Goal: Information Seeking & Learning: Find specific fact

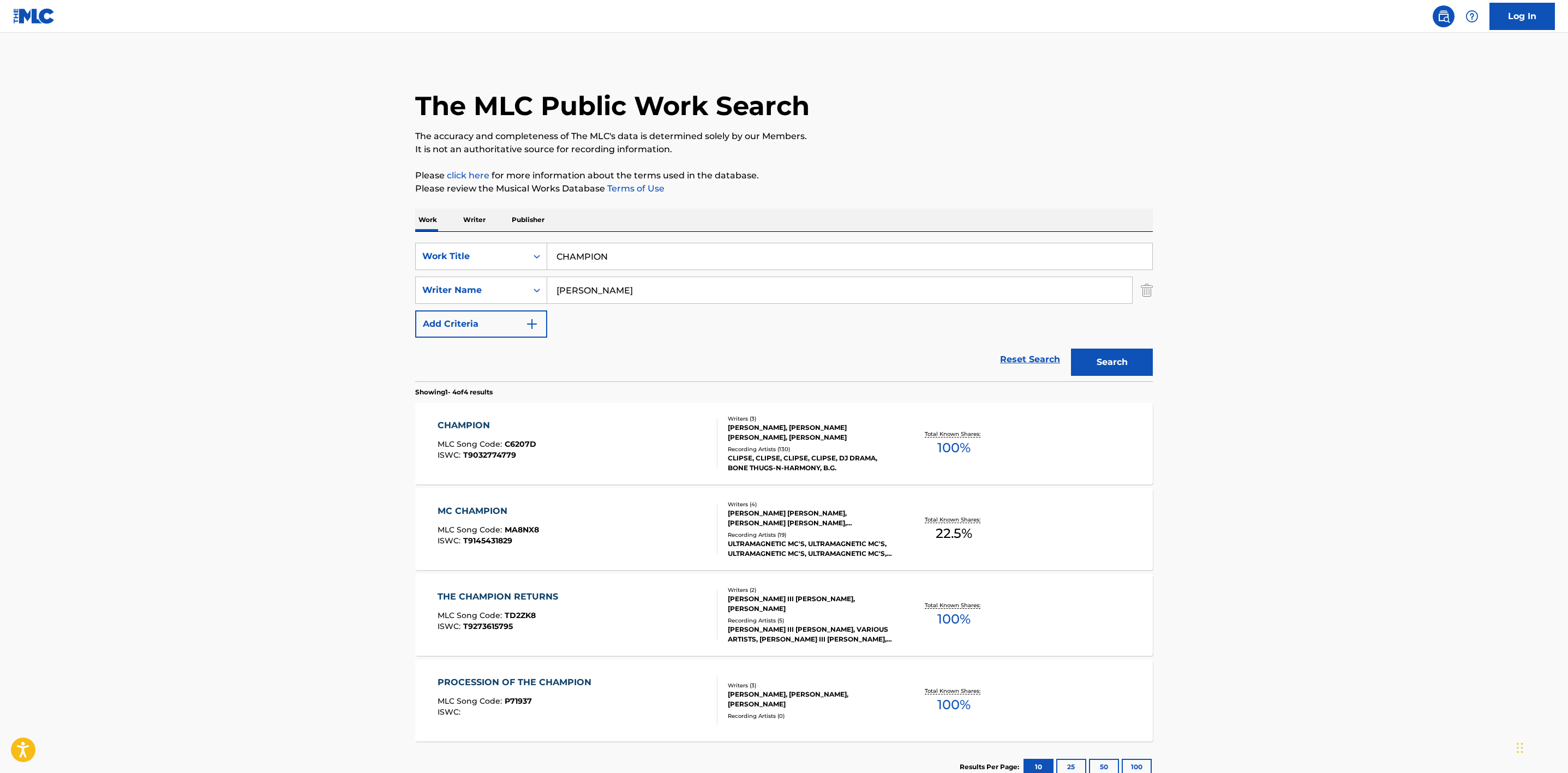
click at [622, 423] on div "CHAMPION MLC Song Code : C6207D ISWC : T9032774779" at bounding box center [577, 444] width 280 height 50
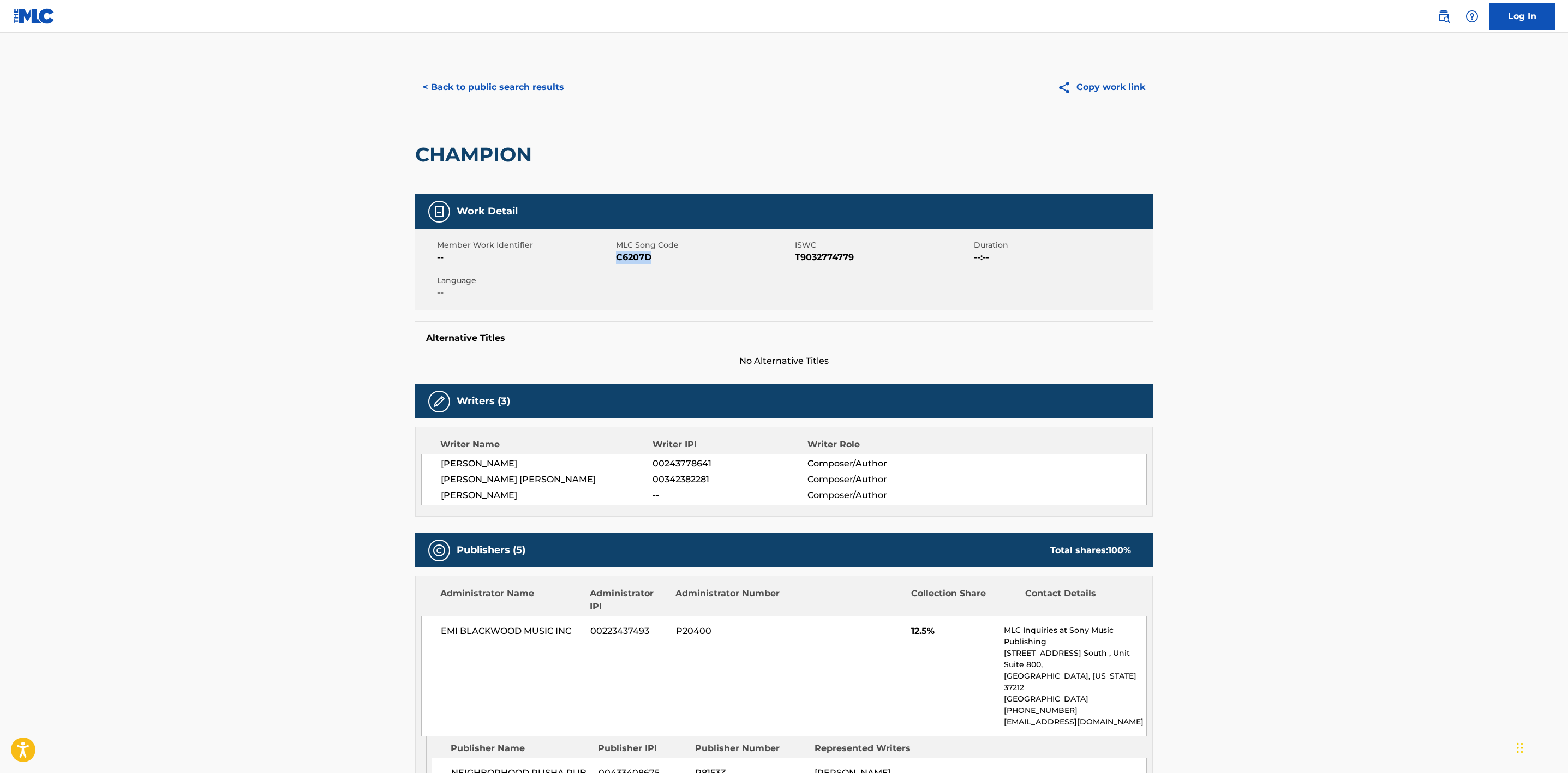
drag, startPoint x: 658, startPoint y: 262, endPoint x: 618, endPoint y: 263, distance: 40.0
click at [618, 263] on span "C6207D" at bounding box center [704, 257] width 176 height 13
copy span "C6207D"
click at [471, 88] on button "< Back to public search results" at bounding box center [493, 87] width 156 height 27
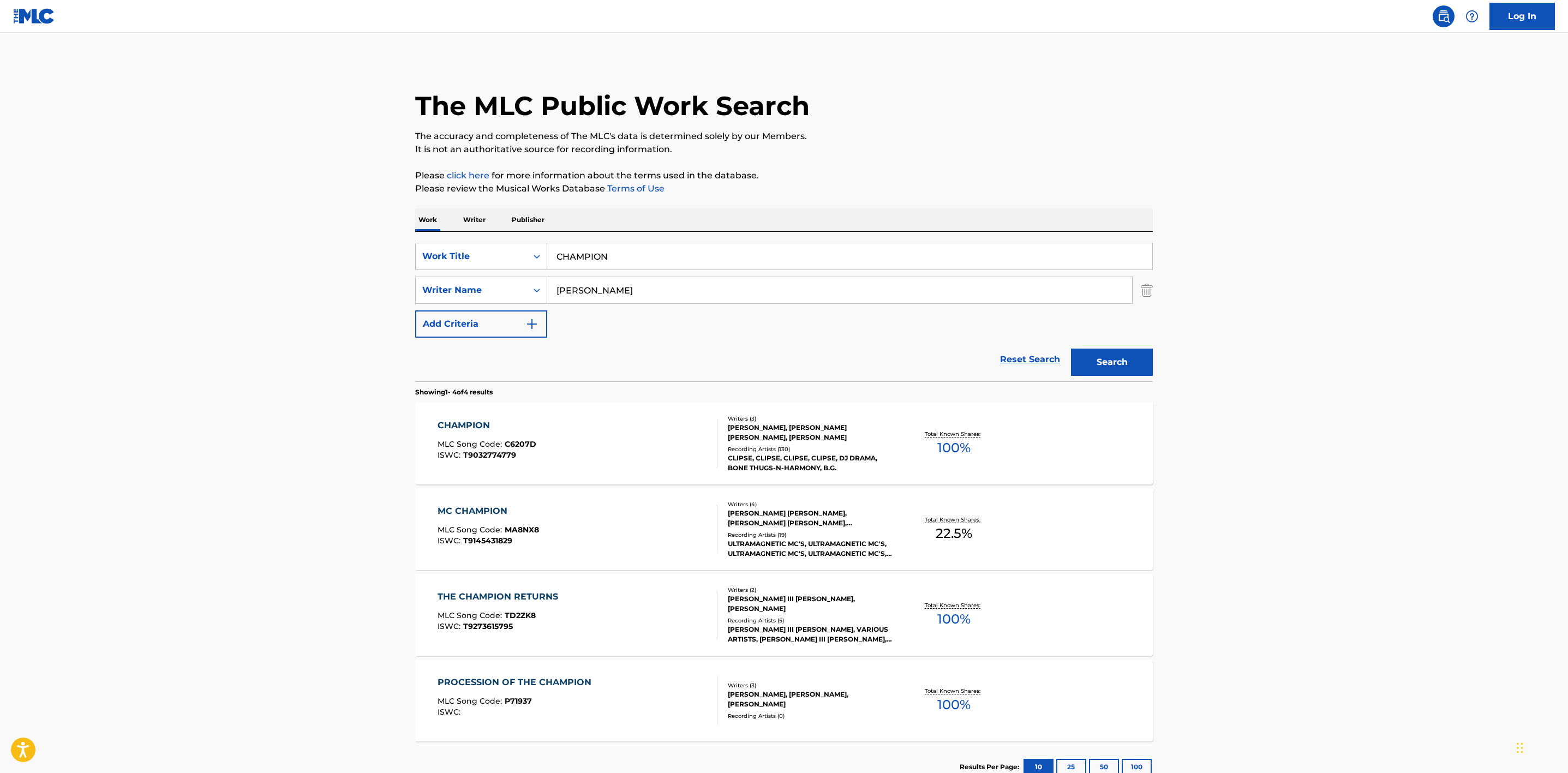
drag, startPoint x: 714, startPoint y: 264, endPoint x: 529, endPoint y: 272, distance: 185.2
click at [529, 272] on div "SearchWithCriteriad9dc0e88-bc10-407f-a848-403ad3b232e9 Work Title CHAMPION Sear…" at bounding box center [784, 290] width 737 height 95
paste input "CHANGING OF THE GUARDS"
type input "CHANGING OF THE GUARDS"
click at [1070, 348] on button "Search" at bounding box center [1111, 362] width 82 height 27
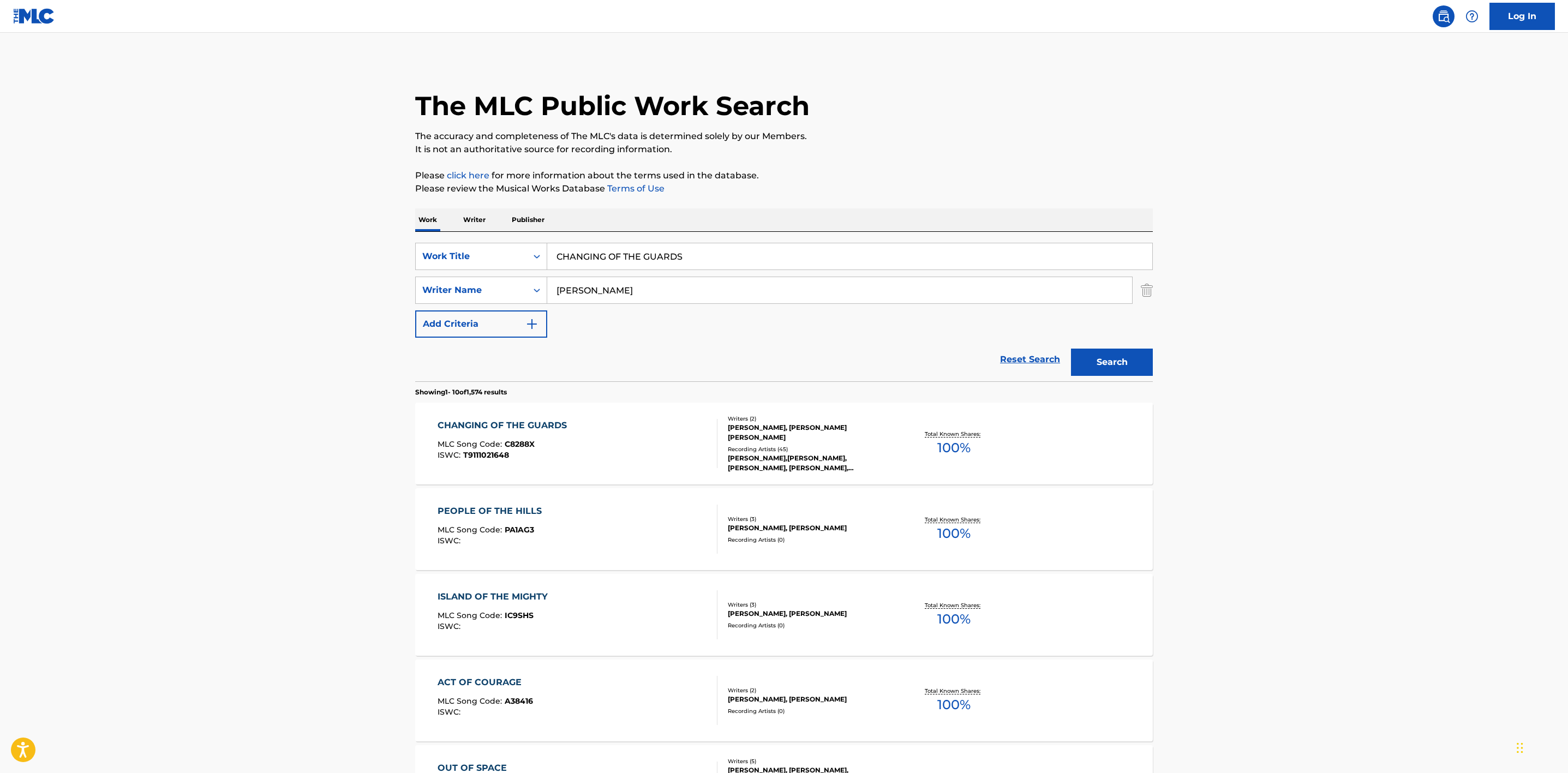
click at [1135, 111] on div "The MLC Public Work Search" at bounding box center [784, 100] width 737 height 80
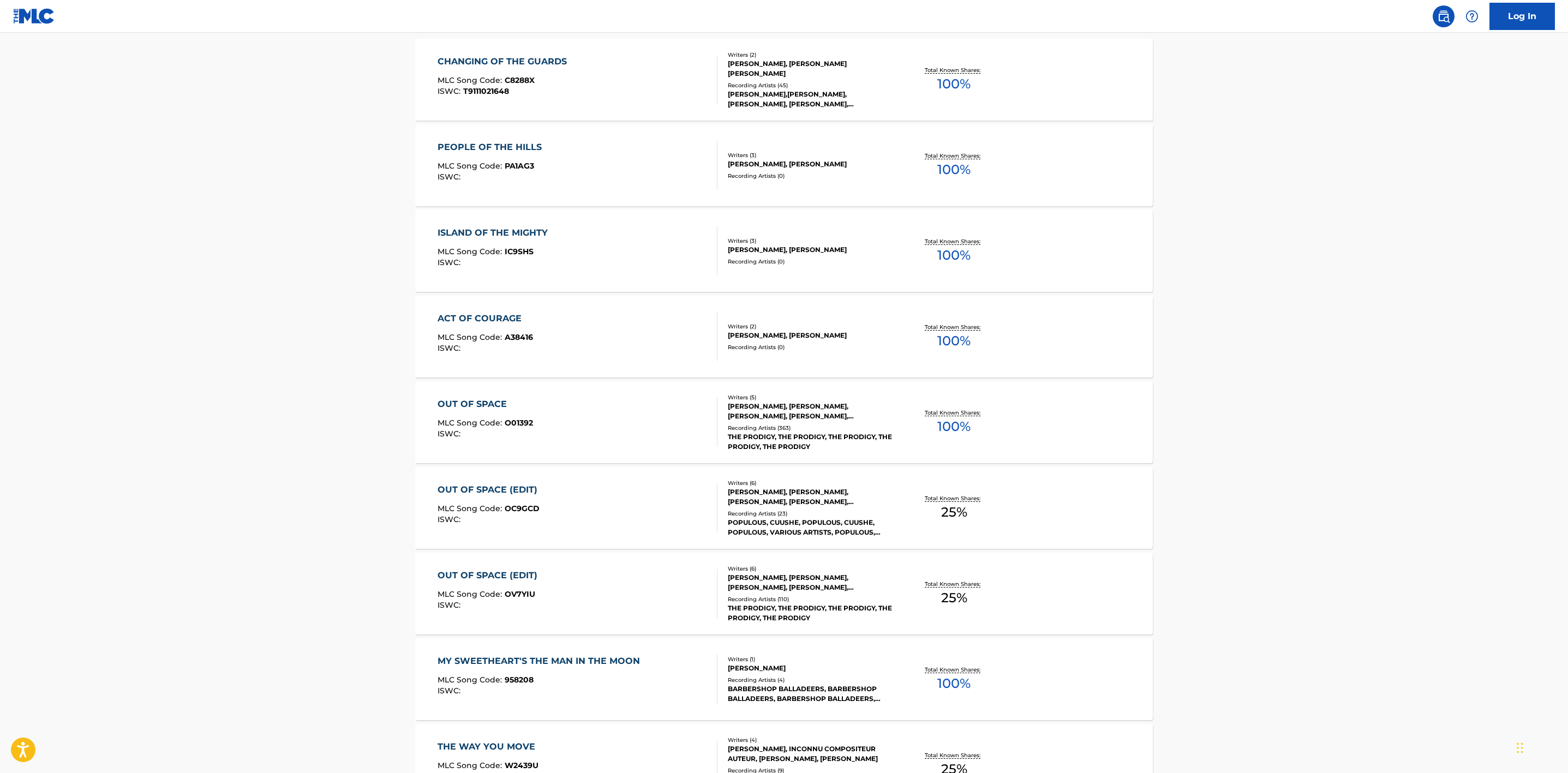
scroll to position [82, 0]
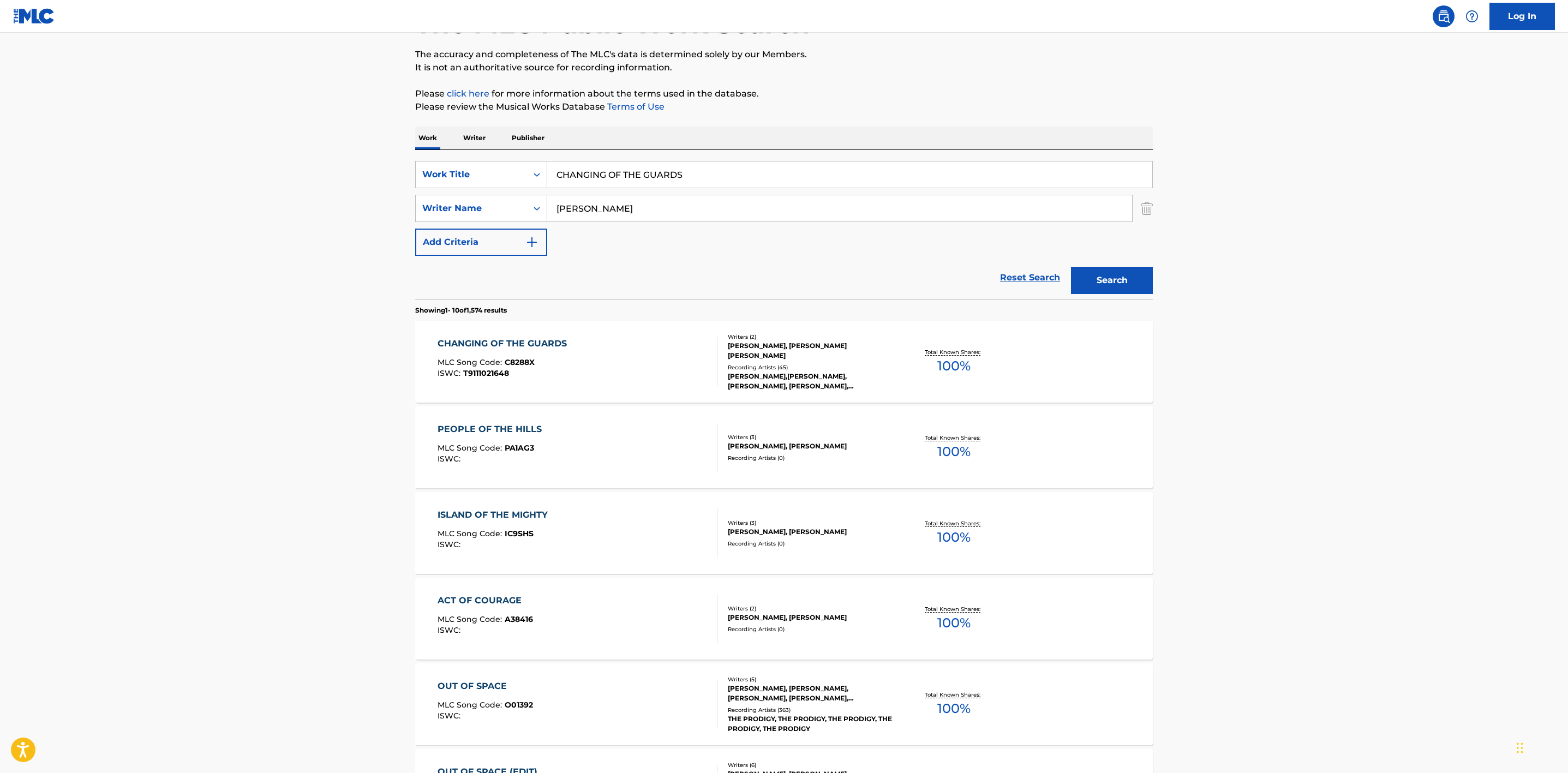
click at [669, 344] on div "CHANGING OF THE GUARDS MLC Song Code : C8288X ISWC : T9111021648" at bounding box center [577, 362] width 280 height 50
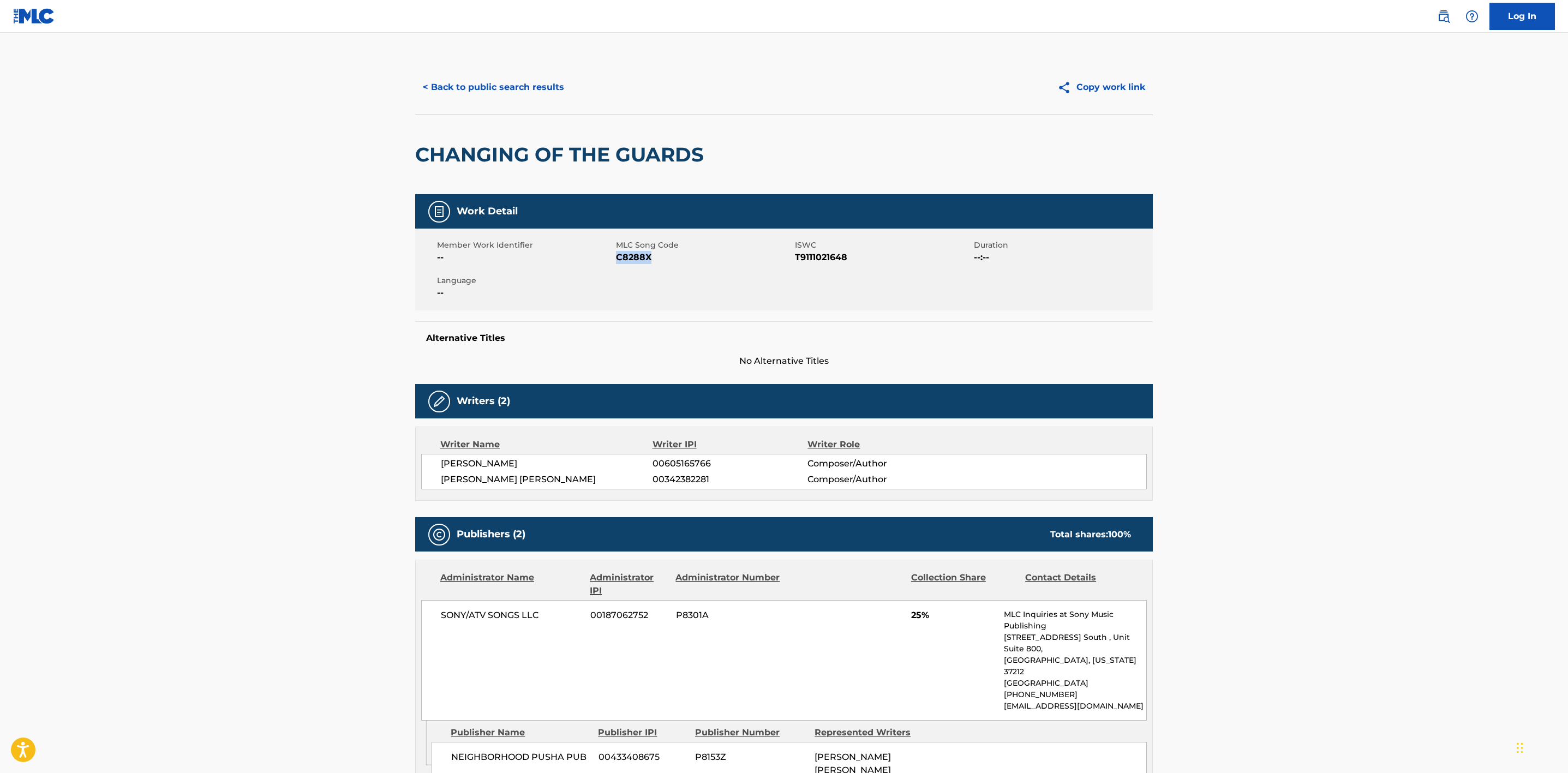
drag, startPoint x: 650, startPoint y: 263, endPoint x: 619, endPoint y: 265, distance: 31.1
click at [619, 265] on div "Member Work Identifier -- MLC Song Code C8288X ISWC T9111021648 Duration --:-- …" at bounding box center [784, 270] width 737 height 82
copy span "C8288X"
click at [1359, 285] on main "< Back to public search results Copy work link CHANGING OF THE GUARDS Work Deta…" at bounding box center [784, 708] width 1568 height 1351
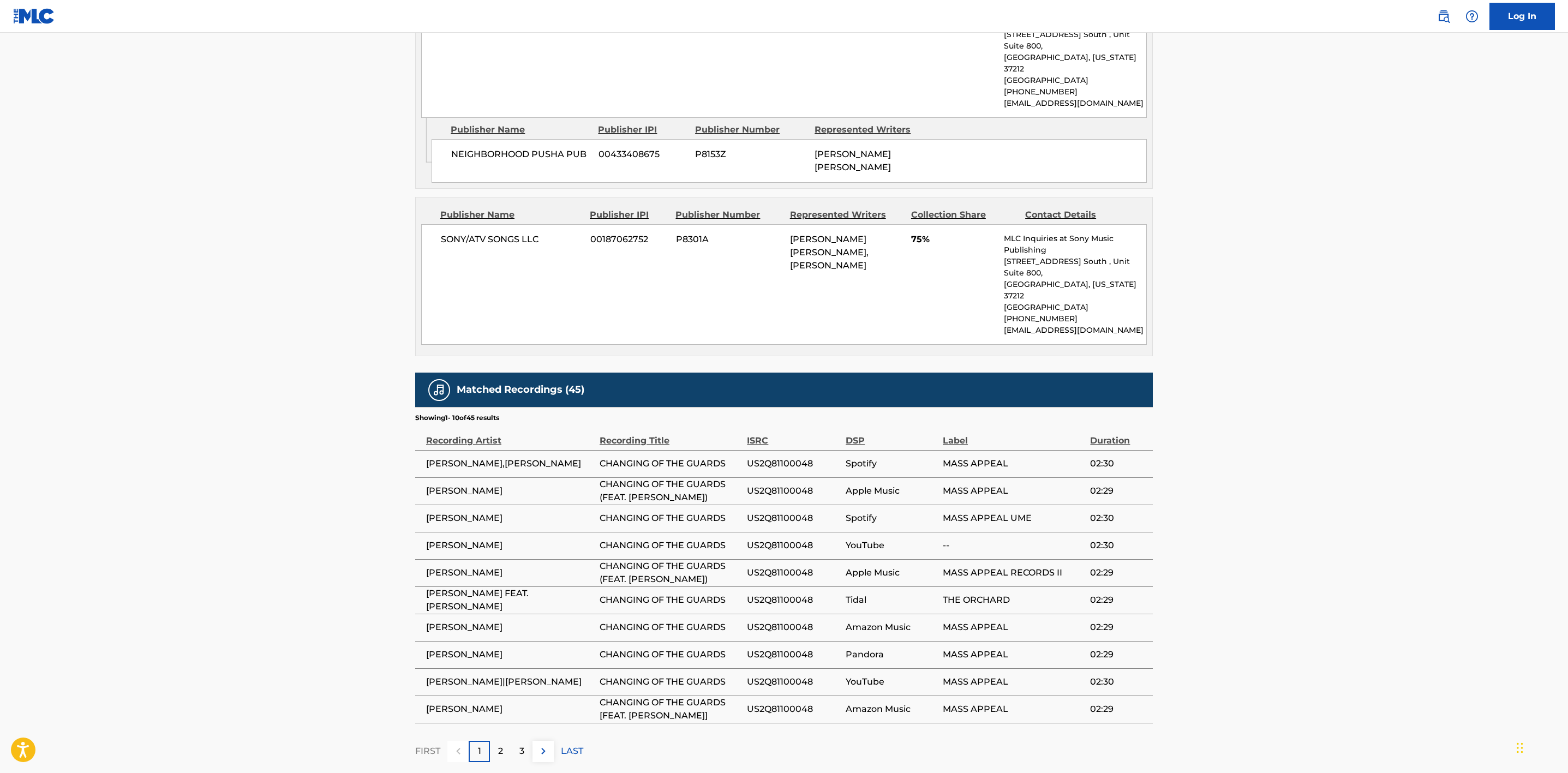
scroll to position [619, 0]
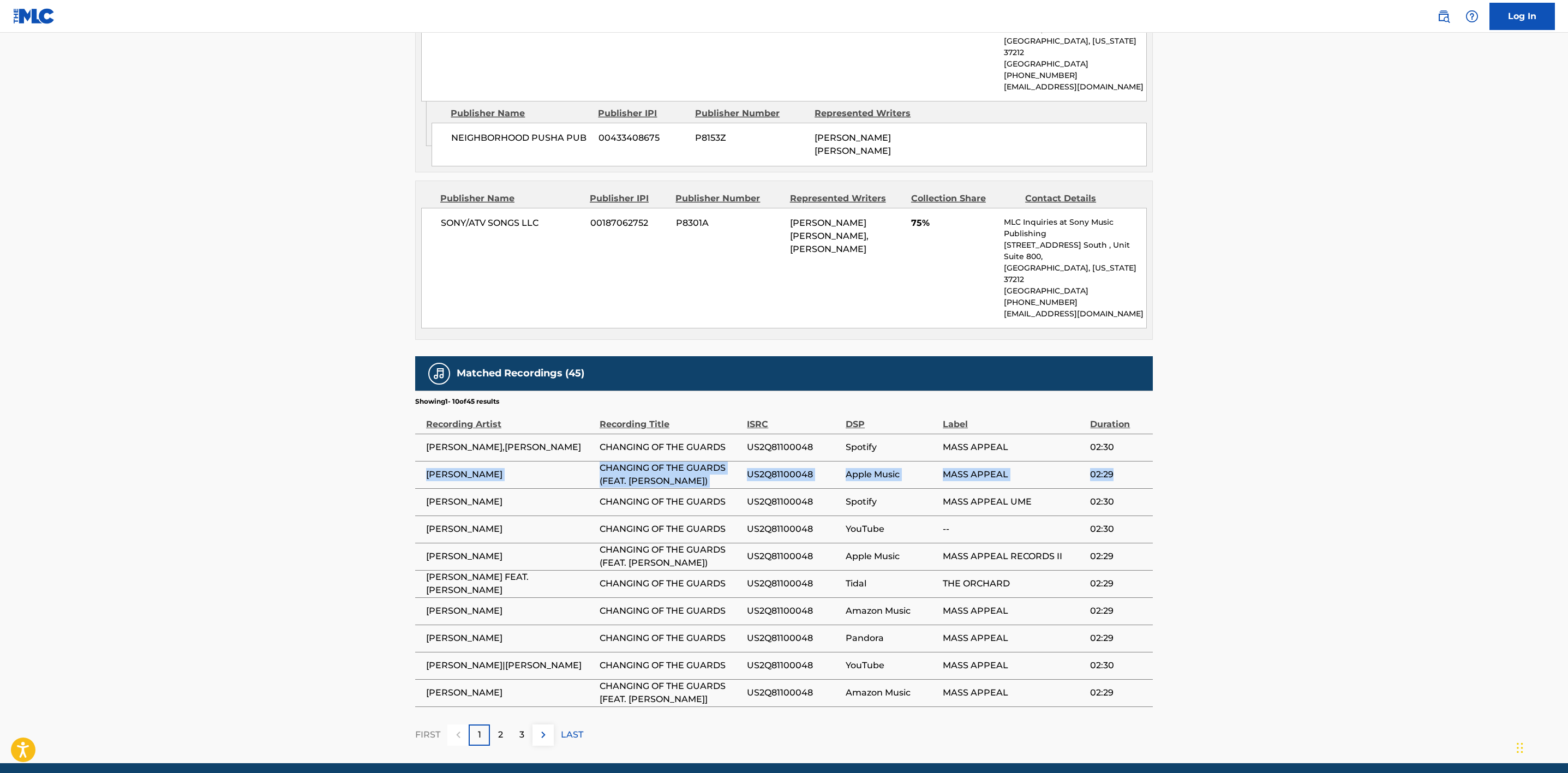
drag, startPoint x: 422, startPoint y: 428, endPoint x: 1145, endPoint y: 435, distance: 723.0
click at [1145, 461] on tr "[PERSON_NAME] CHANGING OF THE GUARDS (FEAT. [PERSON_NAME]) US2Q81100048 Apple M…" at bounding box center [784, 474] width 737 height 27
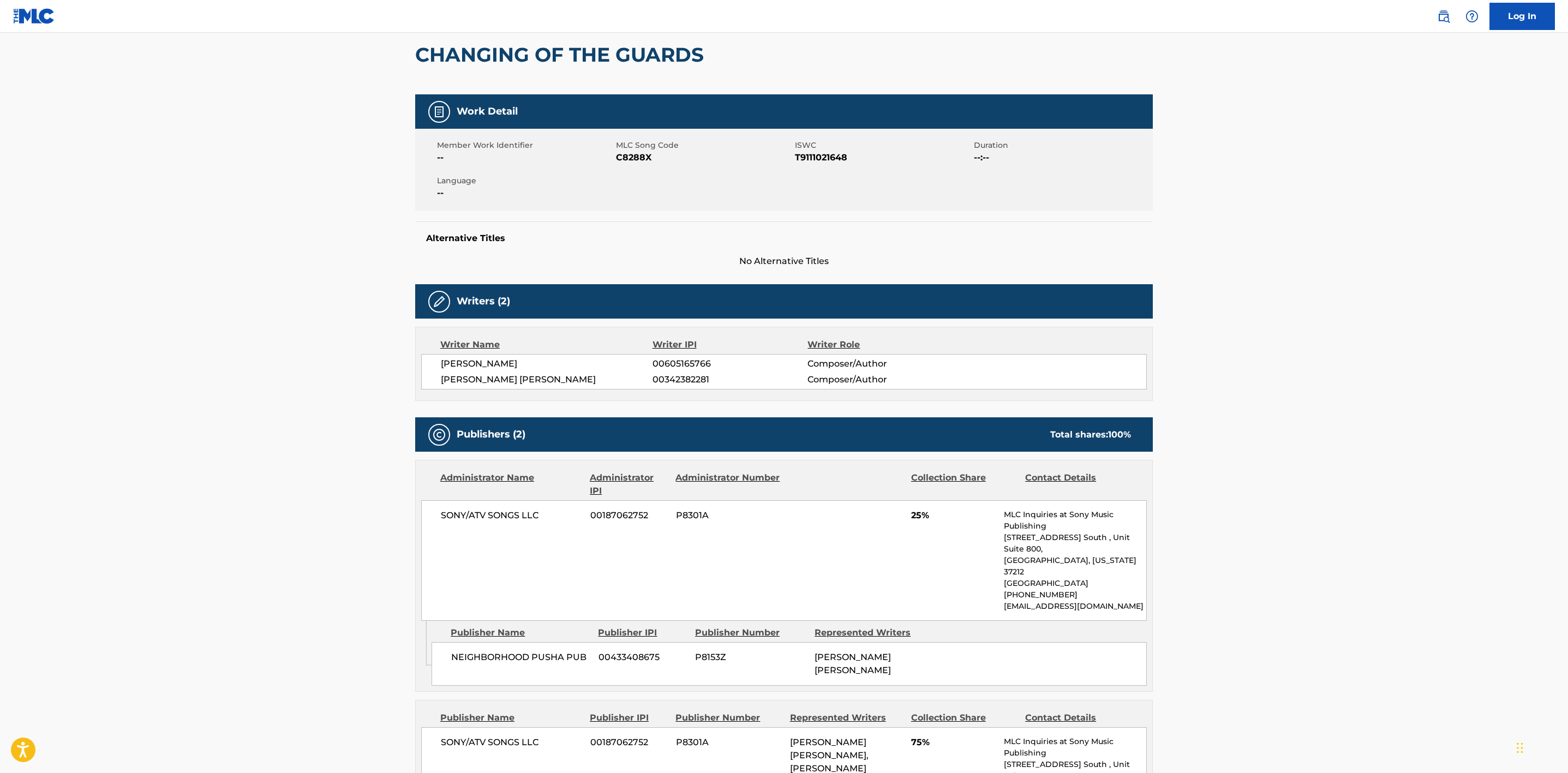
scroll to position [0, 0]
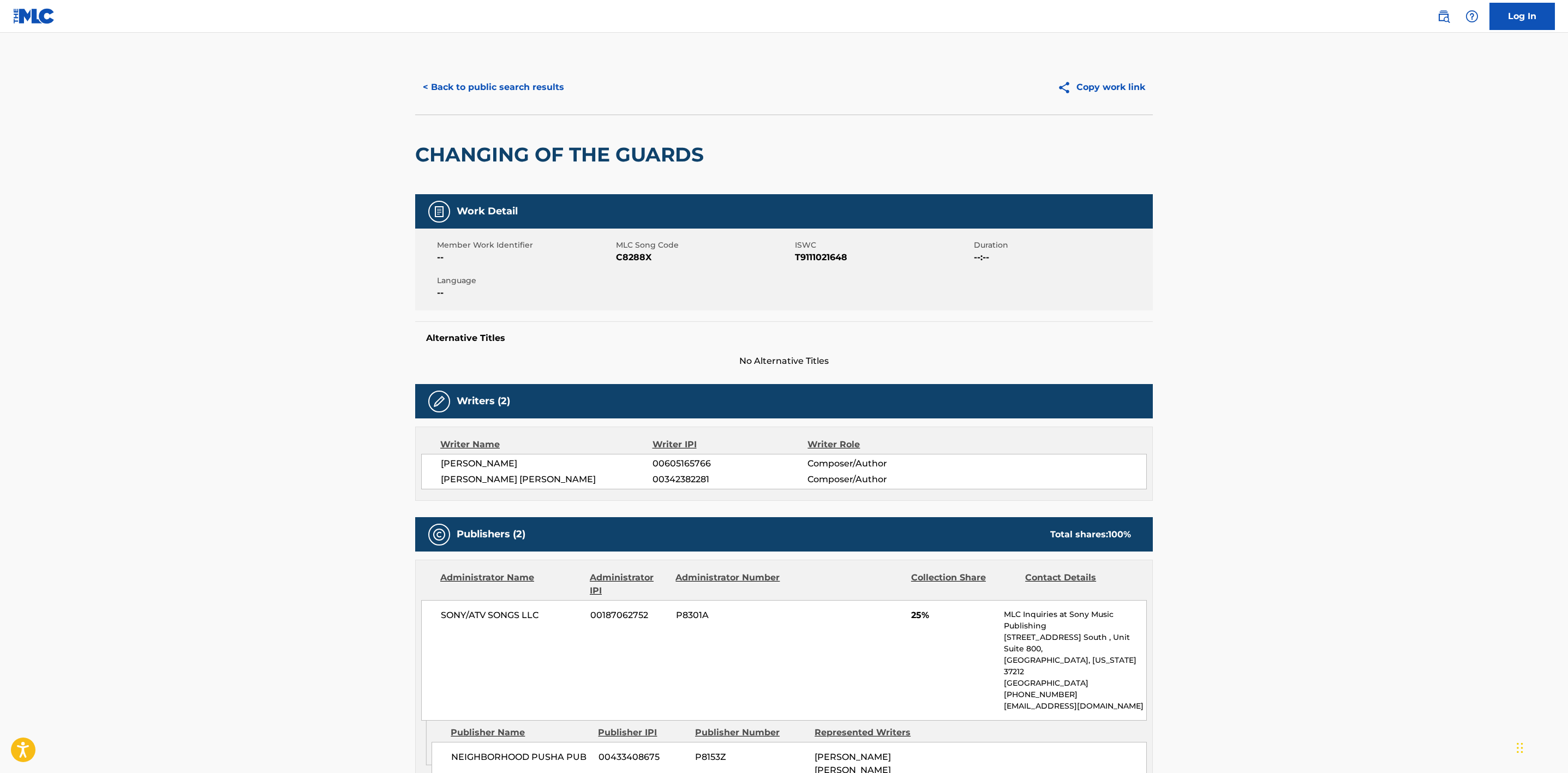
click at [491, 96] on button "< Back to public search results" at bounding box center [493, 87] width 156 height 27
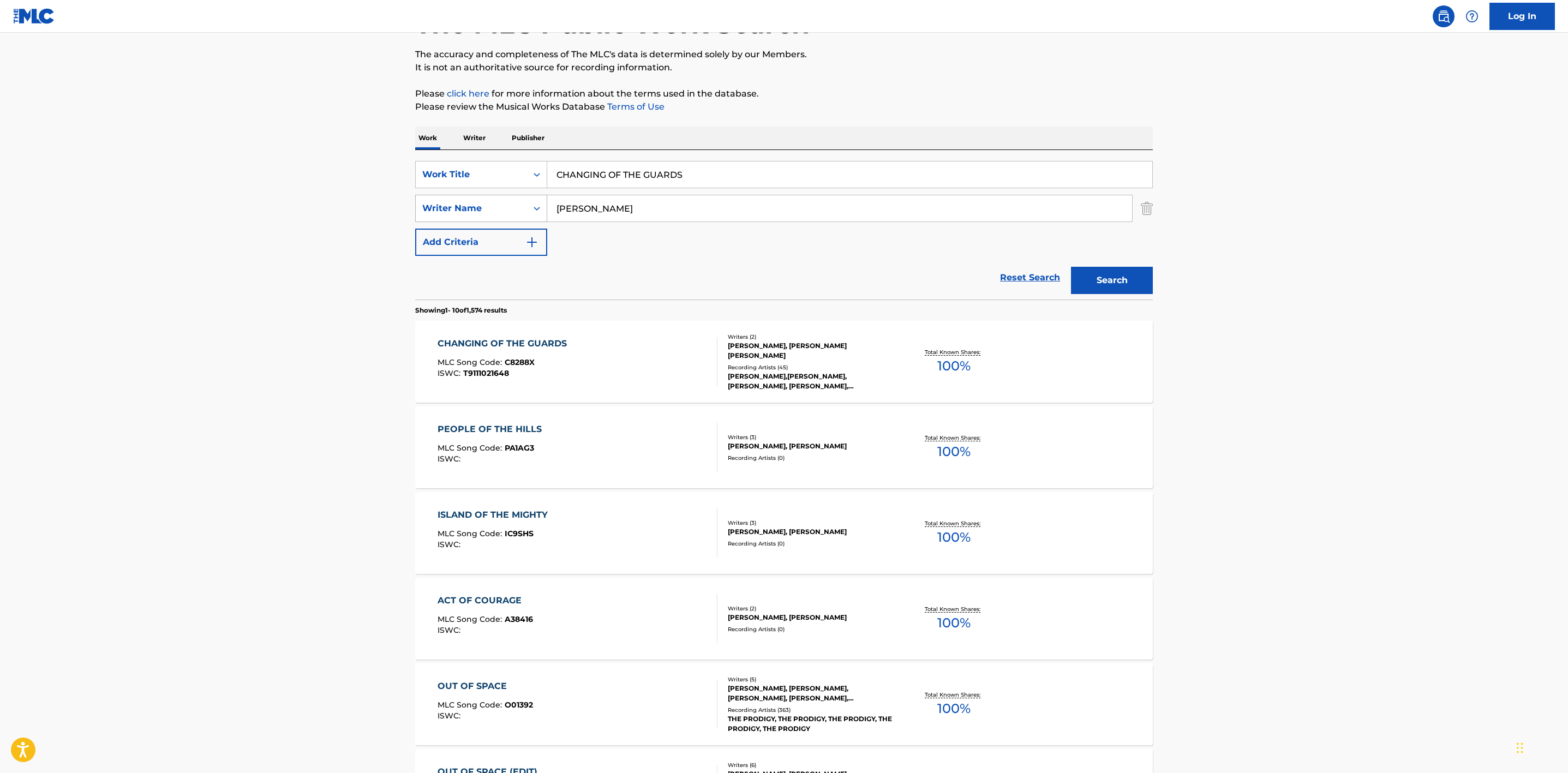
drag, startPoint x: 730, startPoint y: 171, endPoint x: 444, endPoint y: 210, distance: 288.6
click at [444, 210] on div "SearchWithCriteriad9dc0e88-bc10-407f-a848-403ad3b232e9 Work Title CHANGING OF T…" at bounding box center [784, 208] width 737 height 95
paste input "CHECK THE SCOREBOARD"
type input "CHECK THE SCOREBOARD"
click at [1070, 267] on button "Search" at bounding box center [1111, 280] width 82 height 27
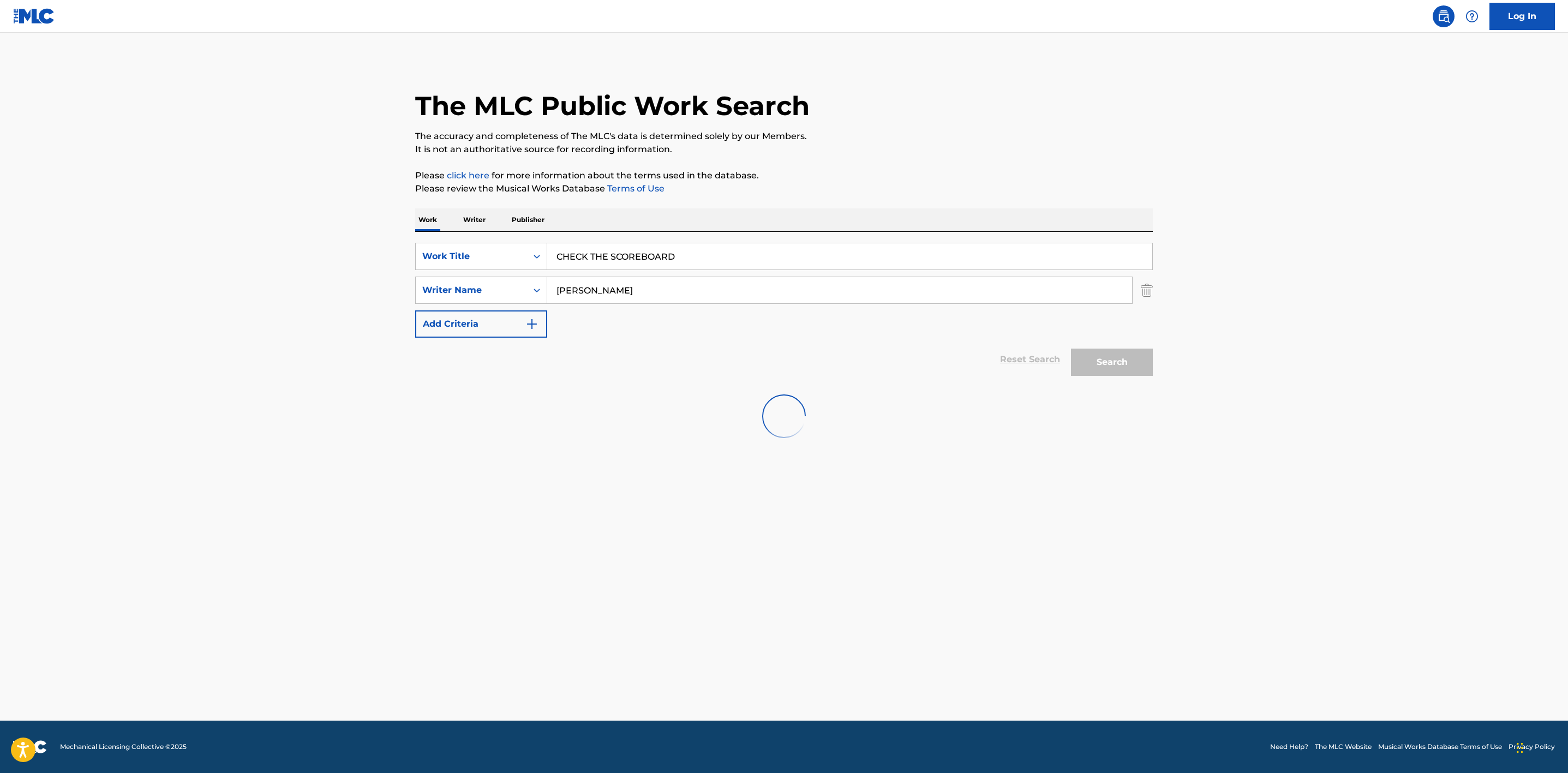
scroll to position [0, 0]
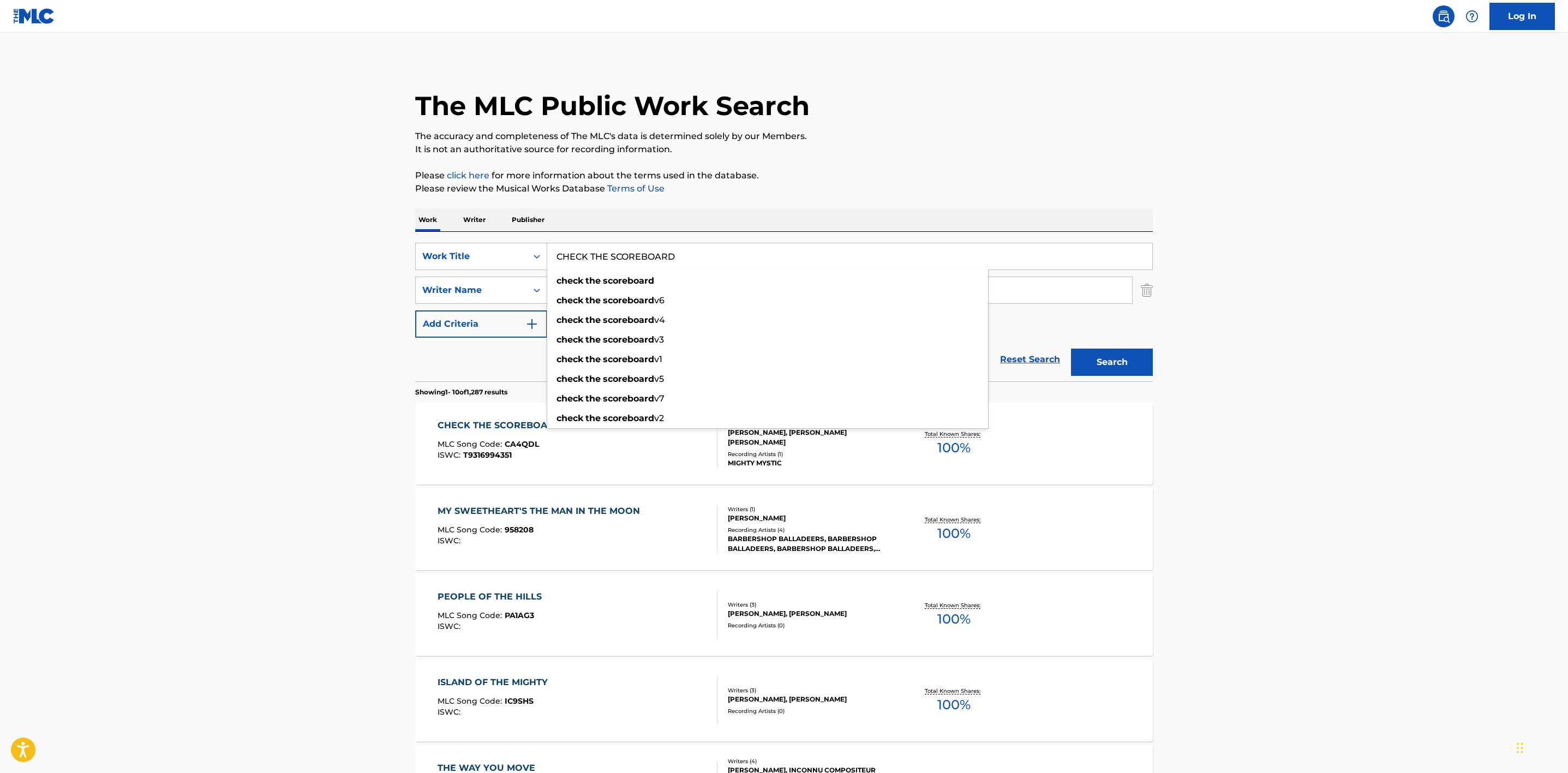
click at [1494, 501] on main "The MLC Public Work Search The accuracy and completeness of The MLC's data is d…" at bounding box center [784, 675] width 1568 height 1285
click at [634, 430] on div "CHECK THE SCOREBOARD MLC Song Code : CA4QDL ISWC : T9316994351" at bounding box center [577, 444] width 280 height 50
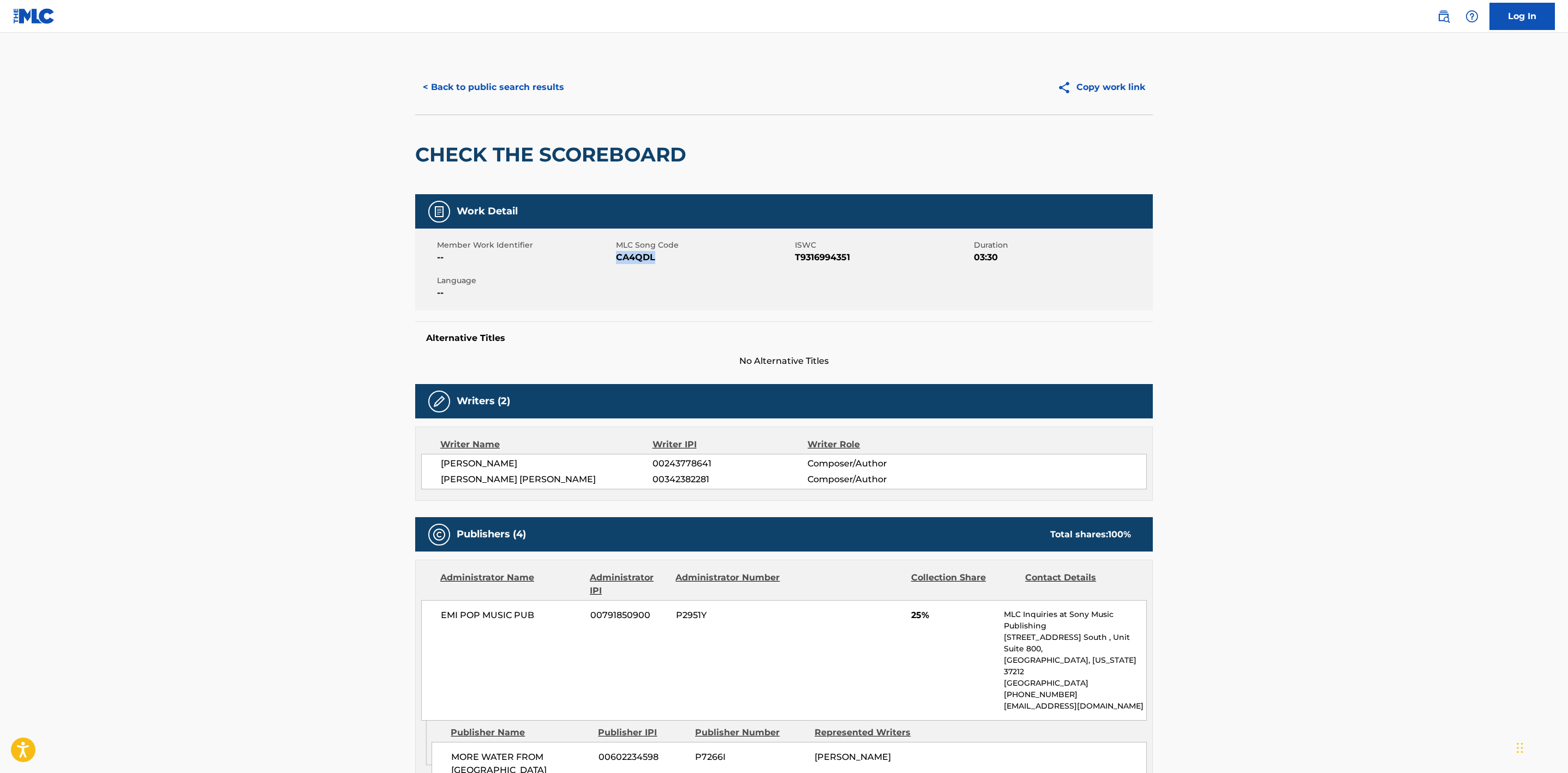
drag, startPoint x: 656, startPoint y: 257, endPoint x: 619, endPoint y: 262, distance: 37.3
click at [619, 262] on span "CA4QDL" at bounding box center [704, 257] width 176 height 13
copy span "CA4QDL"
drag, startPoint x: 1376, startPoint y: 447, endPoint x: 1363, endPoint y: 525, distance: 79.1
click at [1376, 447] on main "< Back to public search results Copy work link CHECK THE SCOREBOARD Work Detail…" at bounding box center [784, 769] width 1568 height 1473
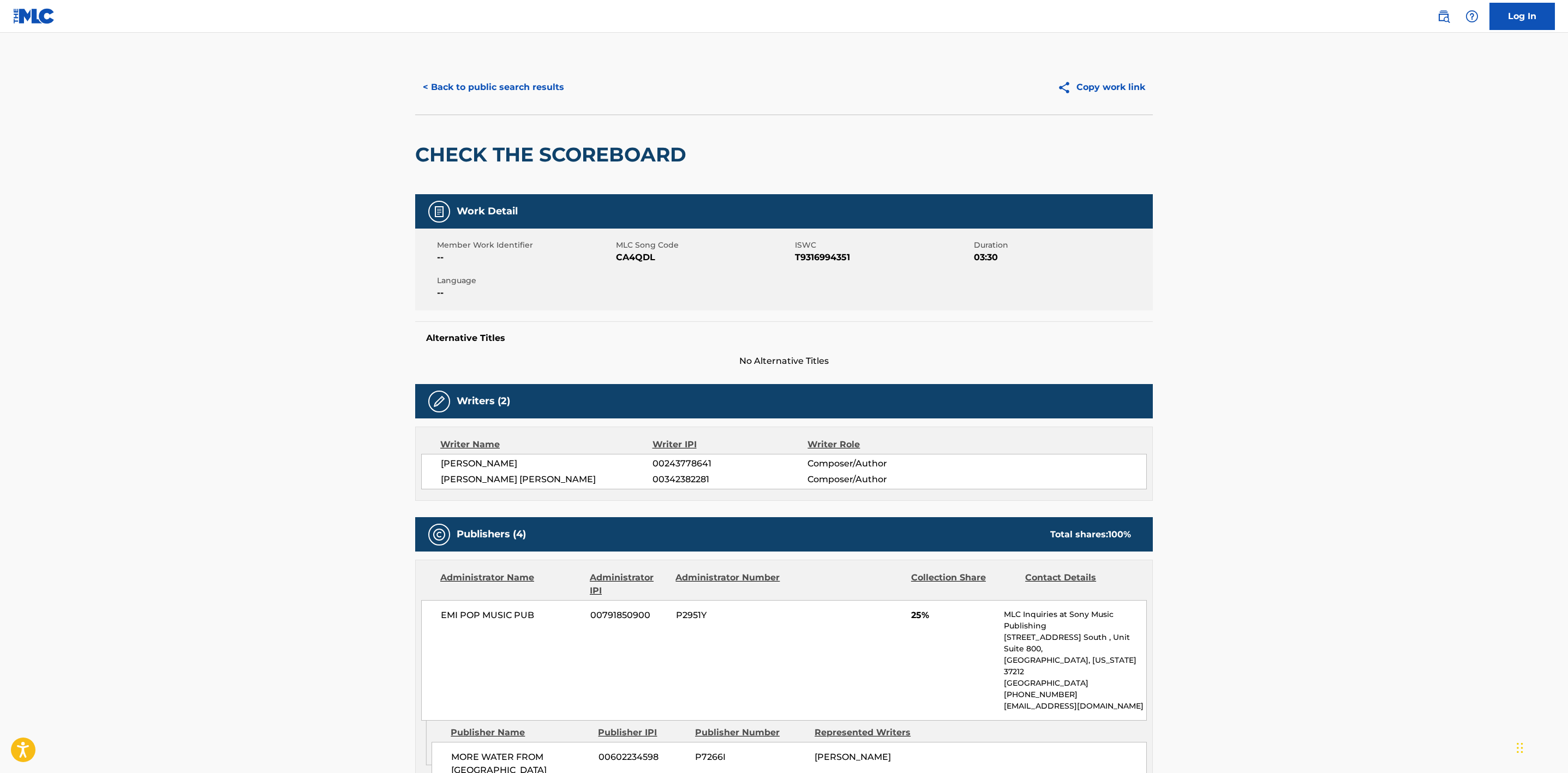
click at [522, 92] on button "< Back to public search results" at bounding box center [493, 87] width 156 height 27
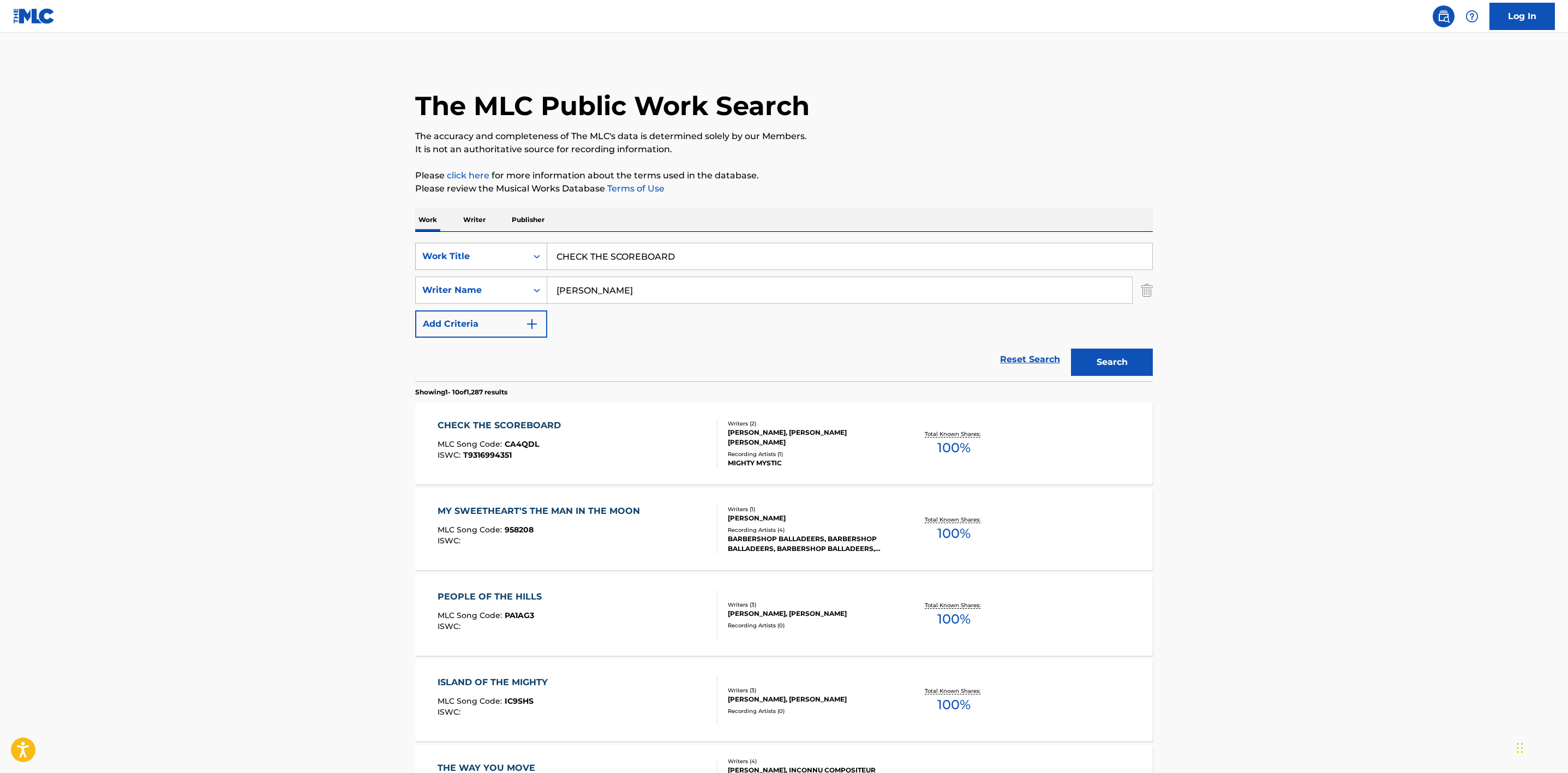
drag, startPoint x: 709, startPoint y: 250, endPoint x: 470, endPoint y: 248, distance: 239.0
click at [470, 248] on div "SearchWithCriteriad9dc0e88-bc10-407f-a848-403ad3b232e9 Work Title CHECK THE SCO…" at bounding box center [784, 256] width 737 height 27
paste input "CHEERS"
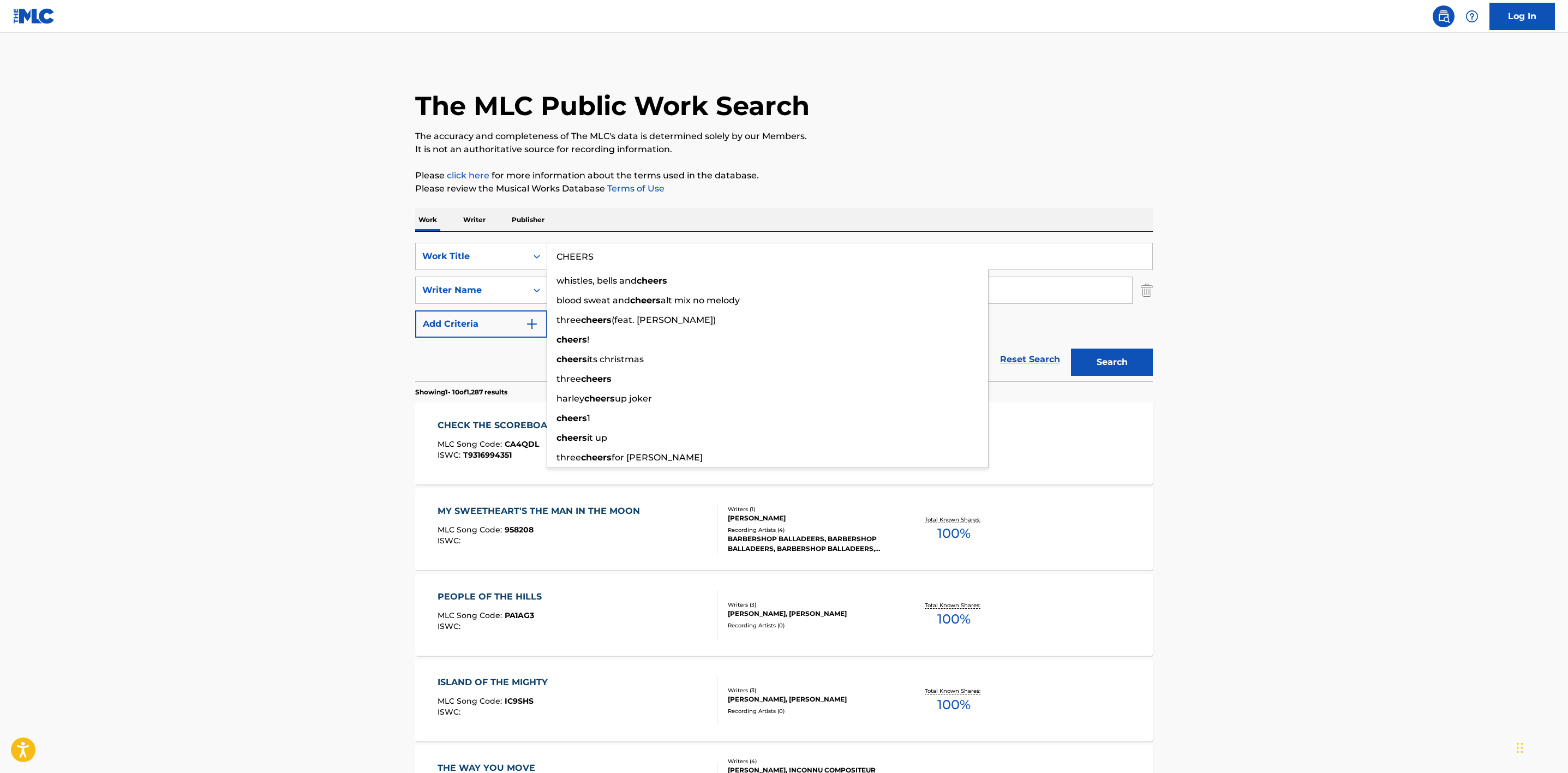
type input "CHEERS"
click at [1165, 118] on div "The MLC Public Work Search The accuracy and completeness of The MLC's data is d…" at bounding box center [784, 686] width 764 height 1252
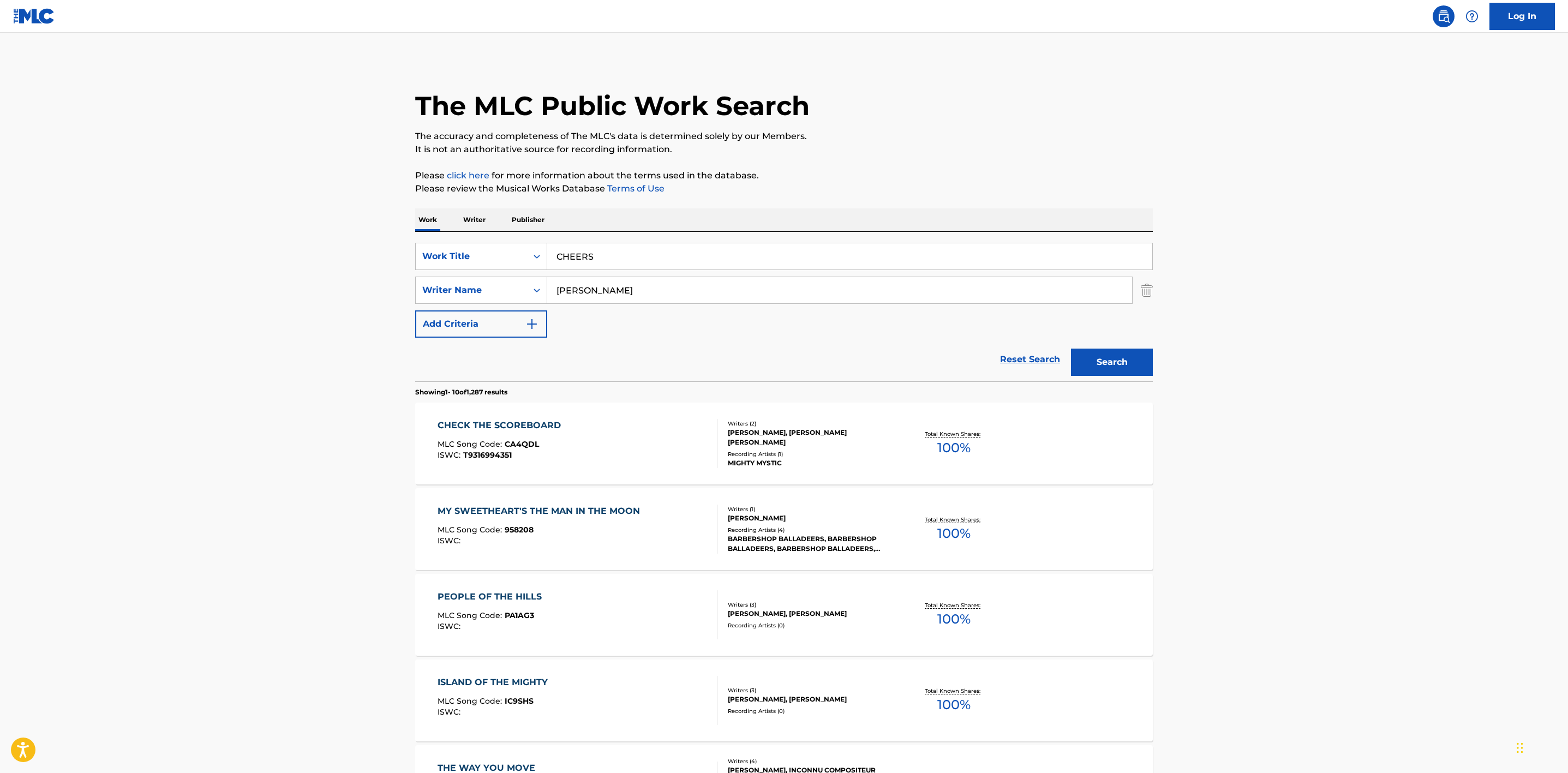
click at [1139, 359] on button "Search" at bounding box center [1111, 362] width 82 height 27
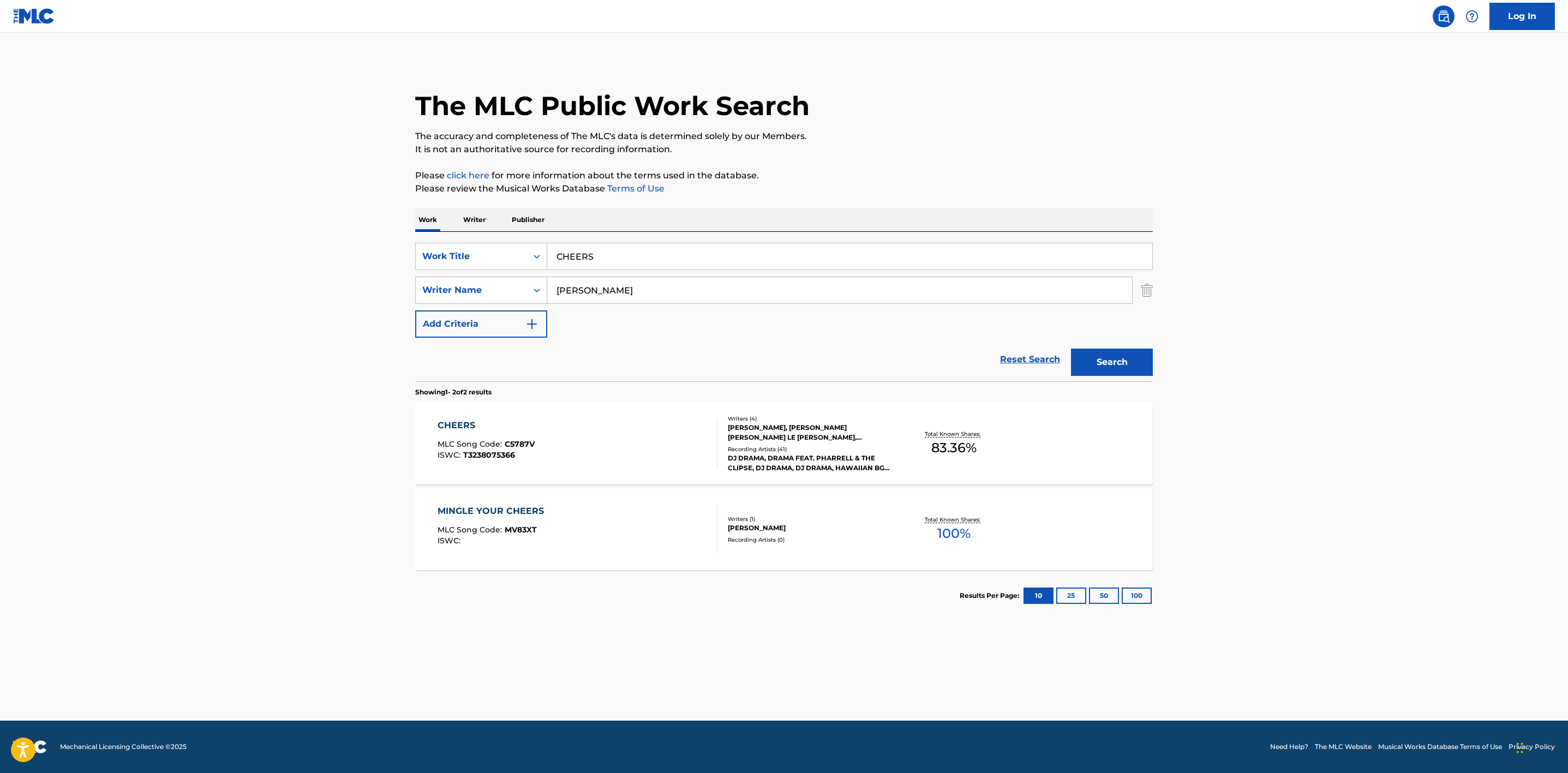
click at [558, 428] on div "CHEERS MLC Song Code : C5787V ISWC : T3238075366" at bounding box center [577, 444] width 280 height 50
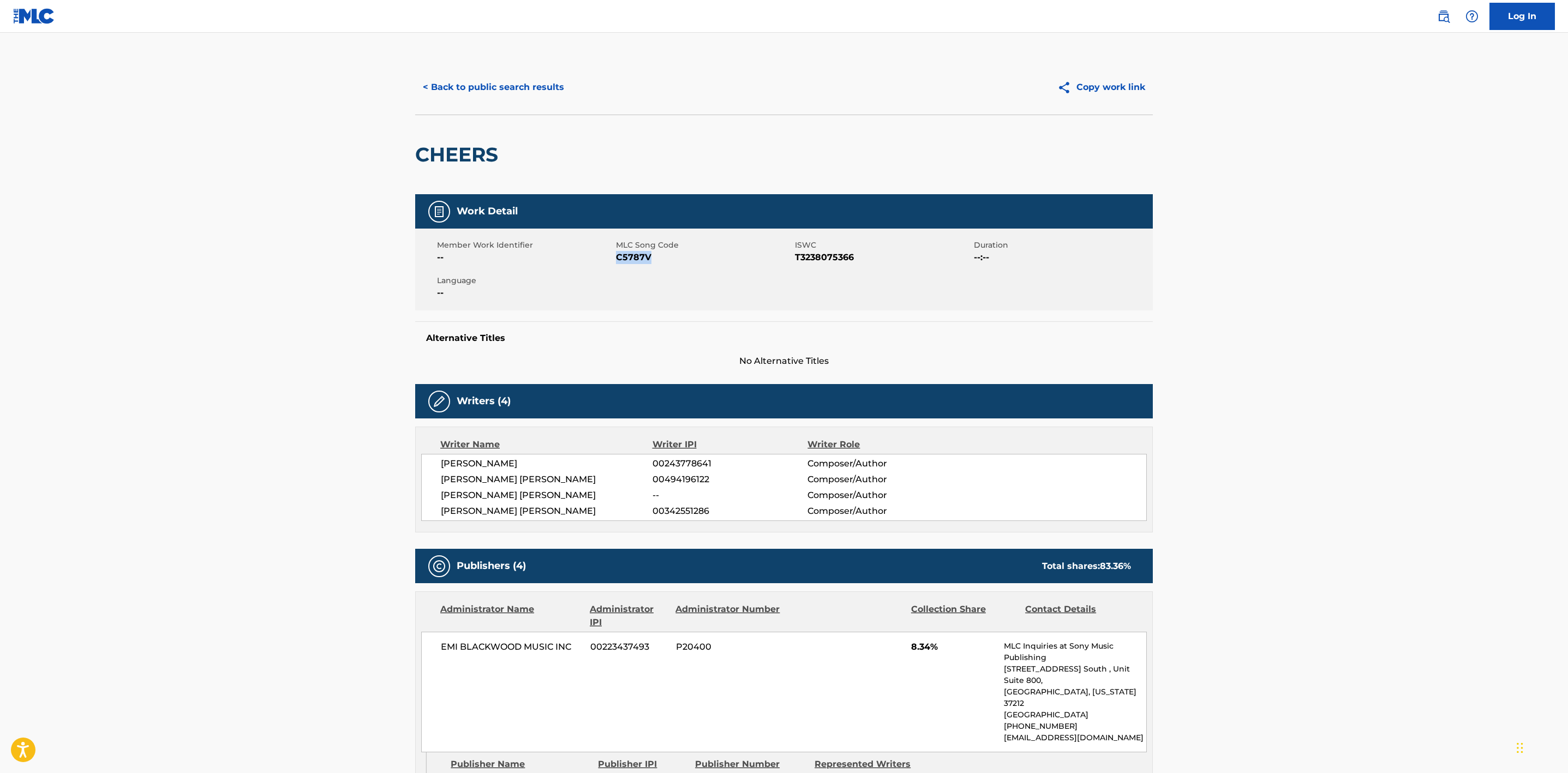
drag, startPoint x: 658, startPoint y: 259, endPoint x: 619, endPoint y: 259, distance: 39.0
click at [619, 259] on span "C5787V" at bounding box center [704, 257] width 176 height 13
copy span "C5787V"
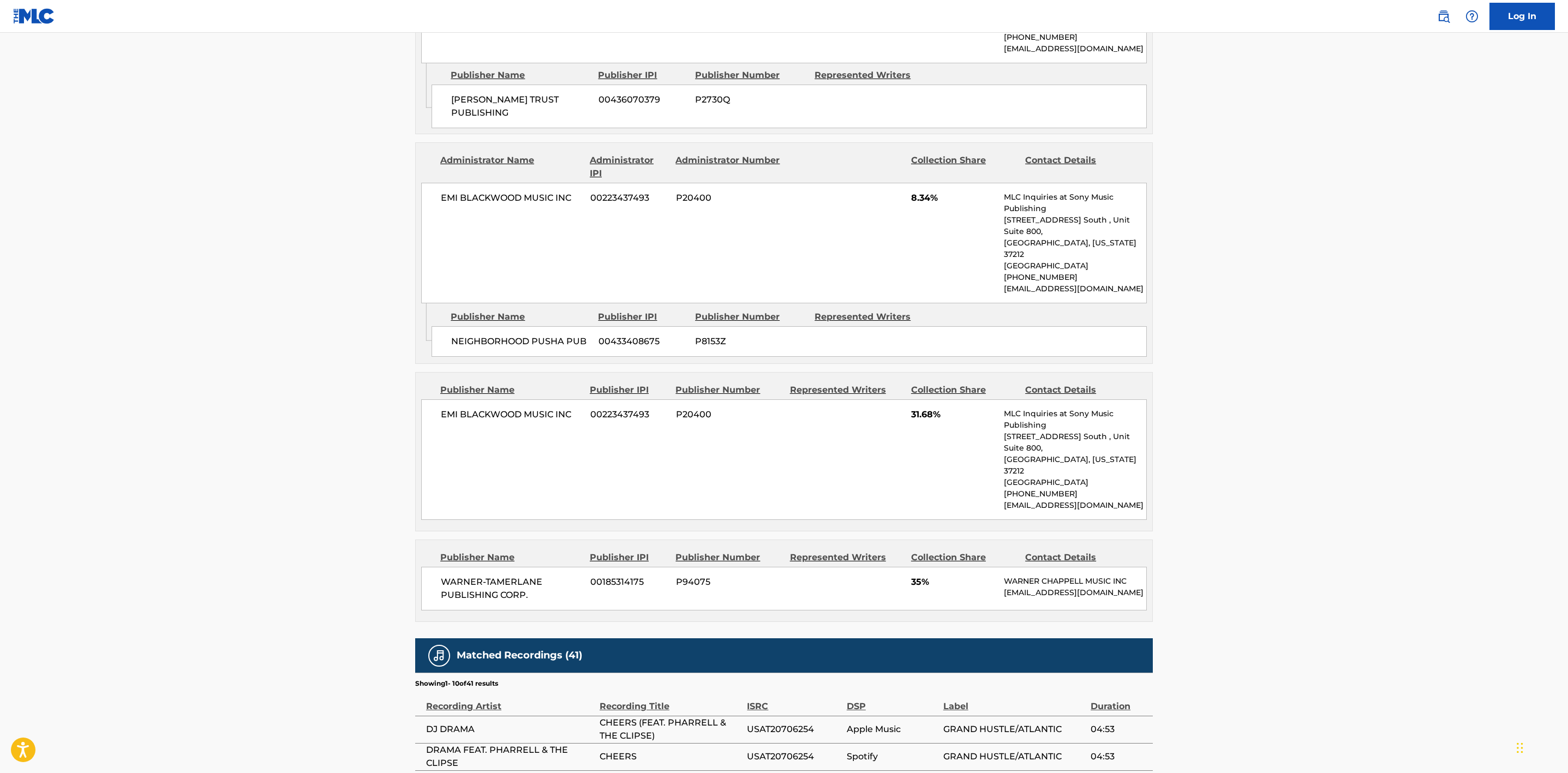
scroll to position [960, 0]
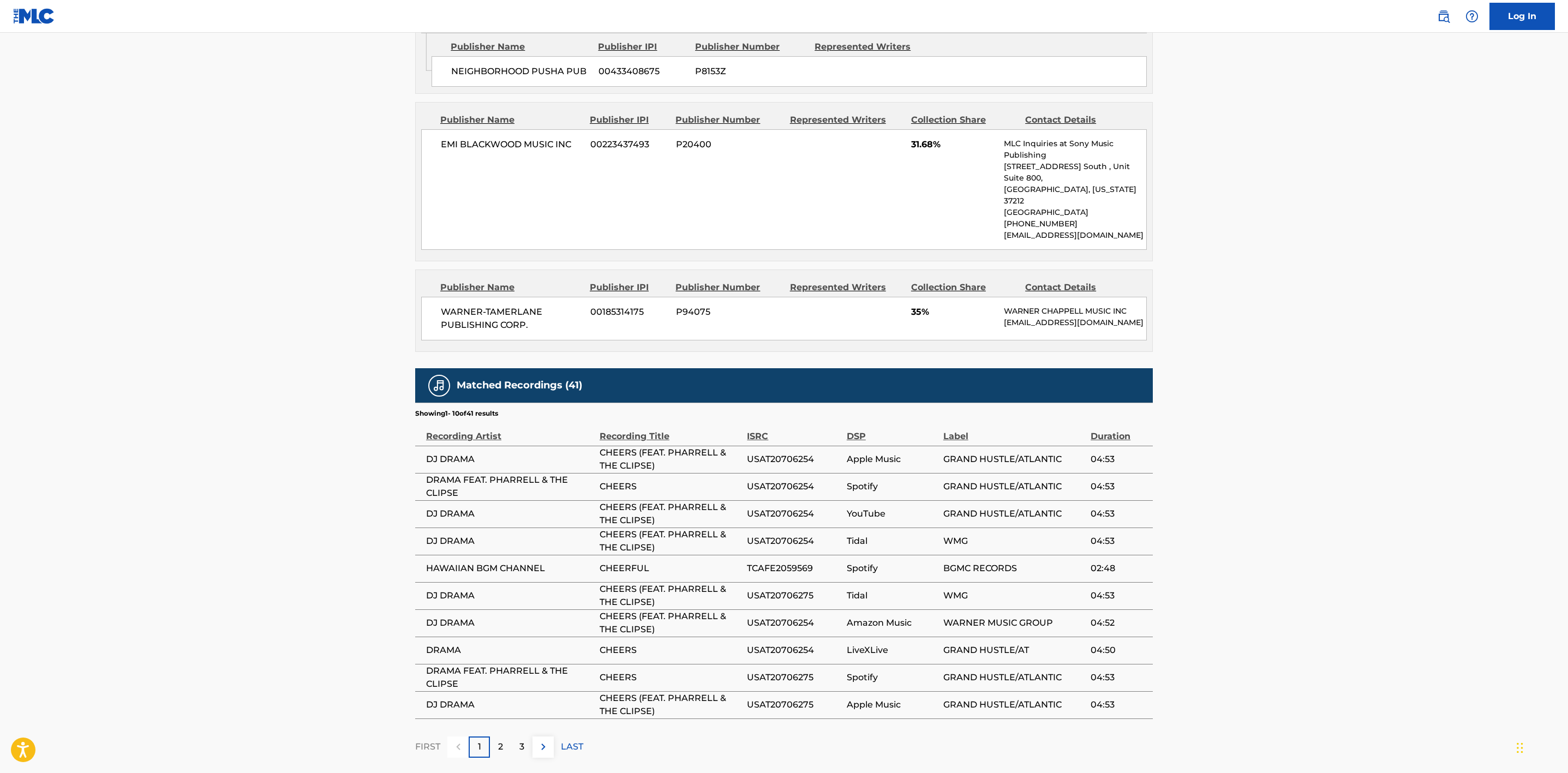
drag, startPoint x: 309, startPoint y: 372, endPoint x: 339, endPoint y: 317, distance: 62.6
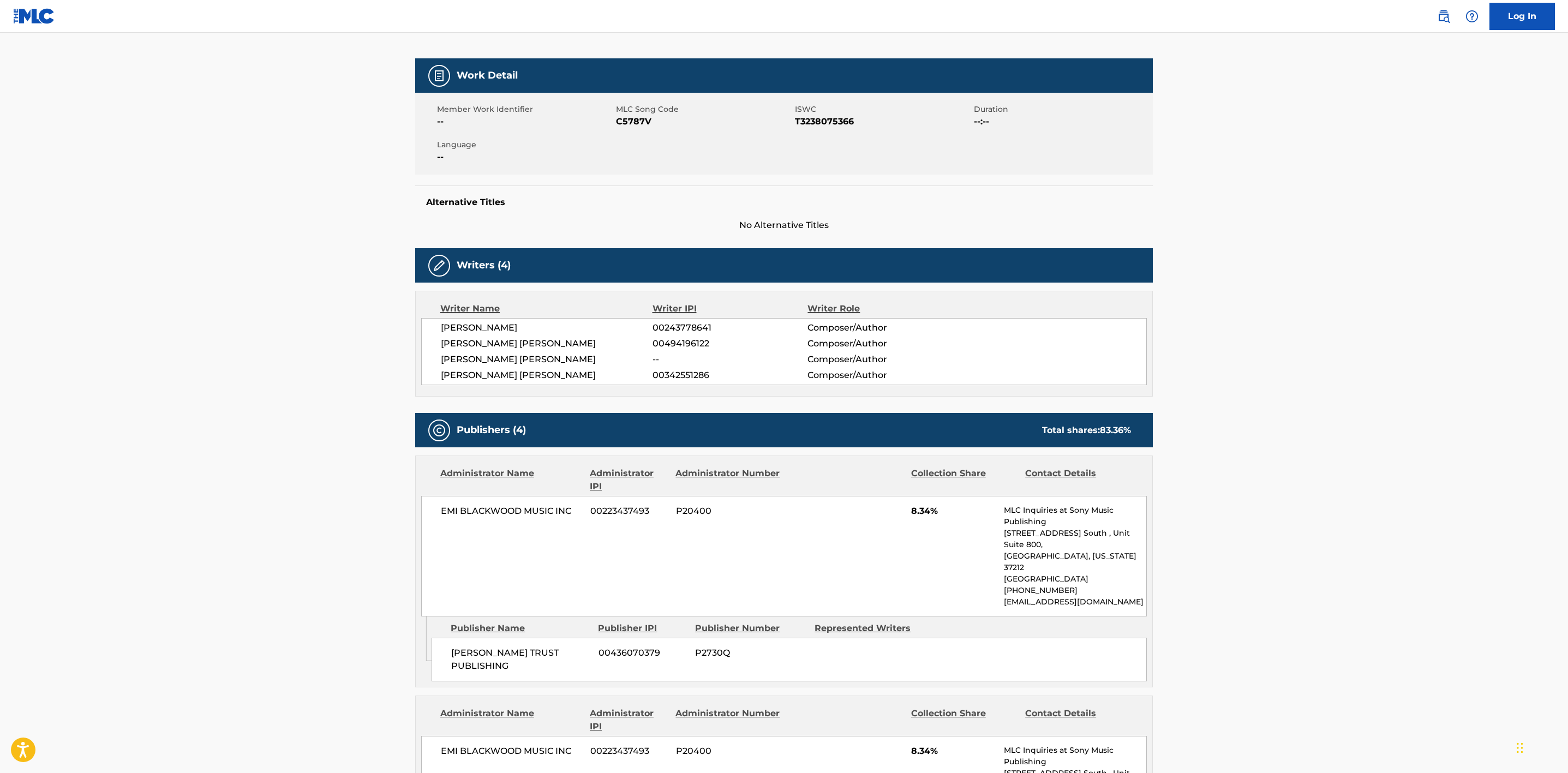
scroll to position [0, 0]
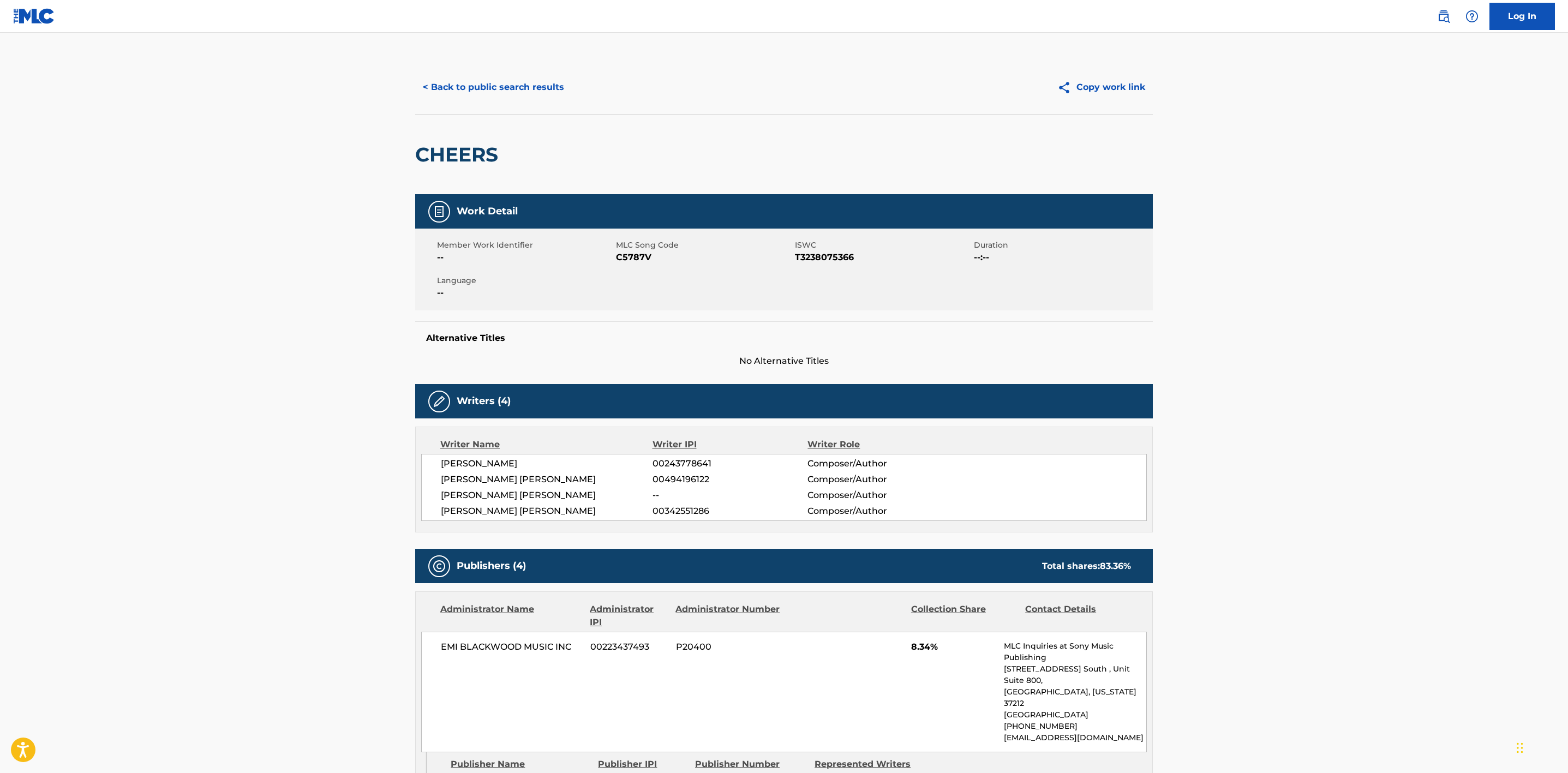
click at [515, 79] on button "< Back to public search results" at bounding box center [493, 87] width 156 height 27
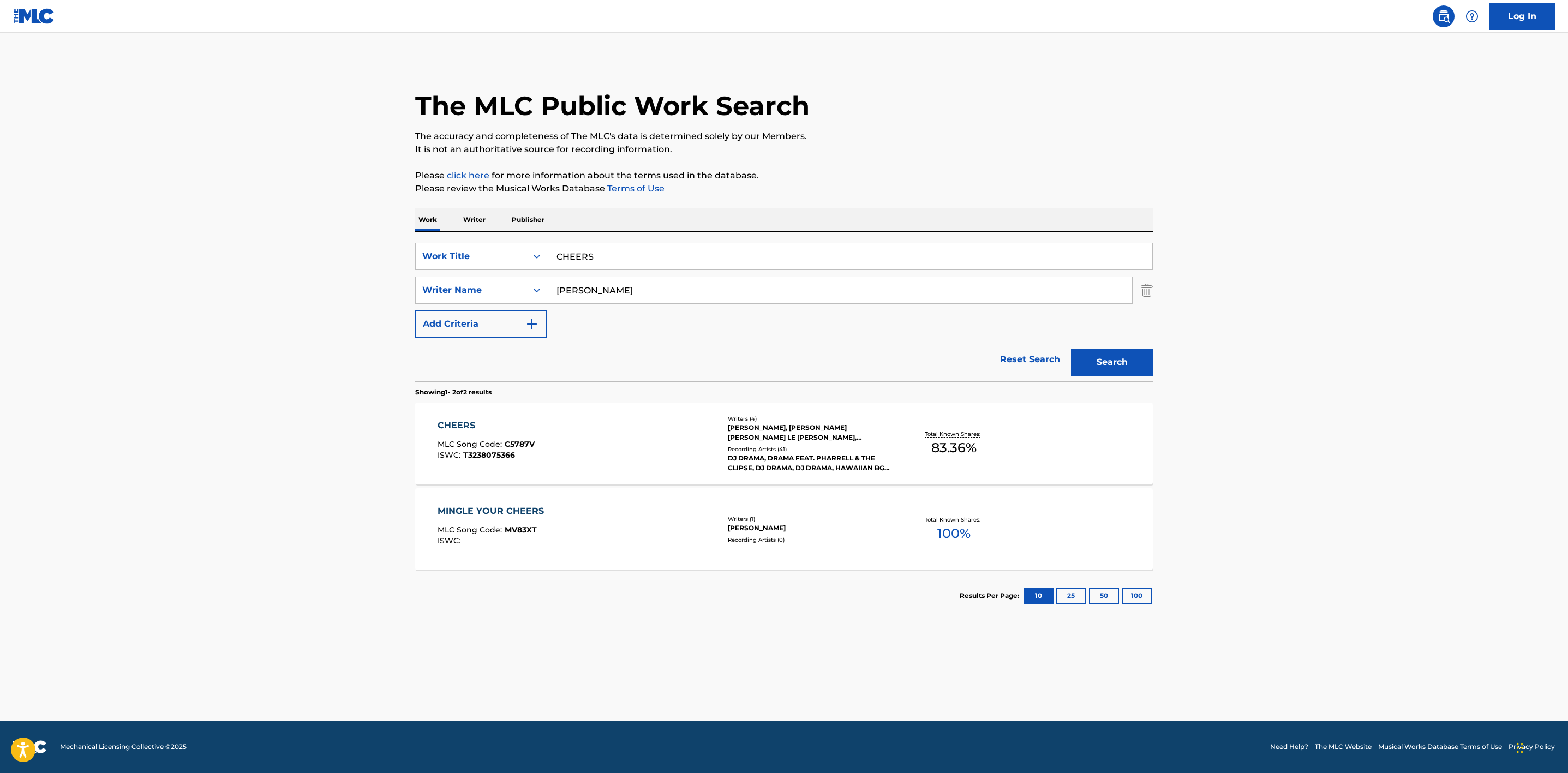
drag, startPoint x: 650, startPoint y: 256, endPoint x: 550, endPoint y: 266, distance: 100.5
click at [550, 266] on input "CHEERS" at bounding box center [849, 256] width 605 height 27
type input "chella ride"
click at [1070, 348] on button "Search" at bounding box center [1111, 362] width 82 height 27
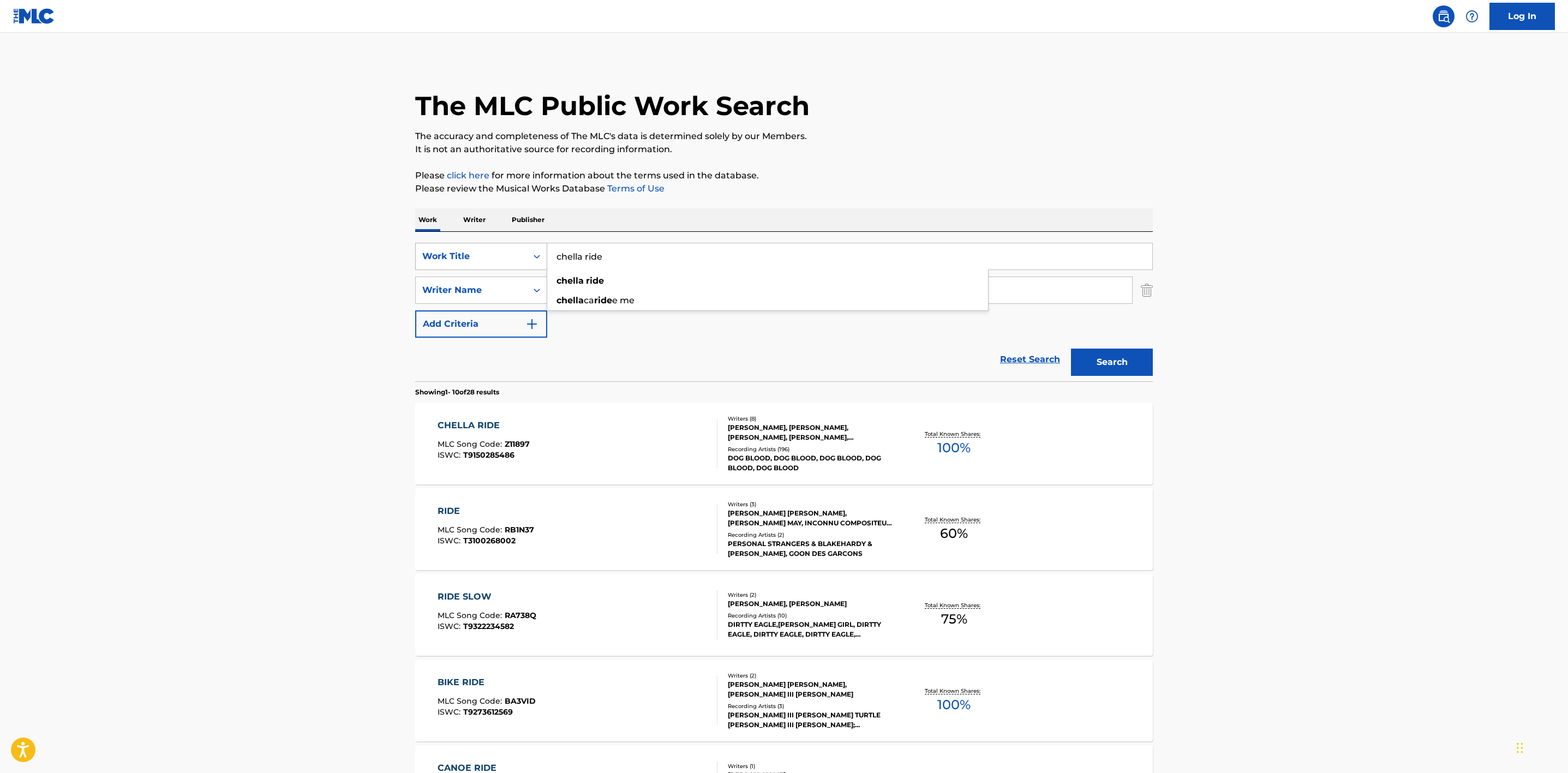
drag, startPoint x: 651, startPoint y: 257, endPoint x: 539, endPoint y: 256, distance: 112.0
click at [539, 256] on div "SearchWithCriteriad9dc0e88-bc10-407f-a848-403ad3b232e9 Work Title chella ride c…" at bounding box center [784, 256] width 737 height 27
paste input "[PERSON_NAME]"
type input "[PERSON_NAME]"
drag, startPoint x: 1343, startPoint y: 202, endPoint x: 1335, endPoint y: 213, distance: 13.6
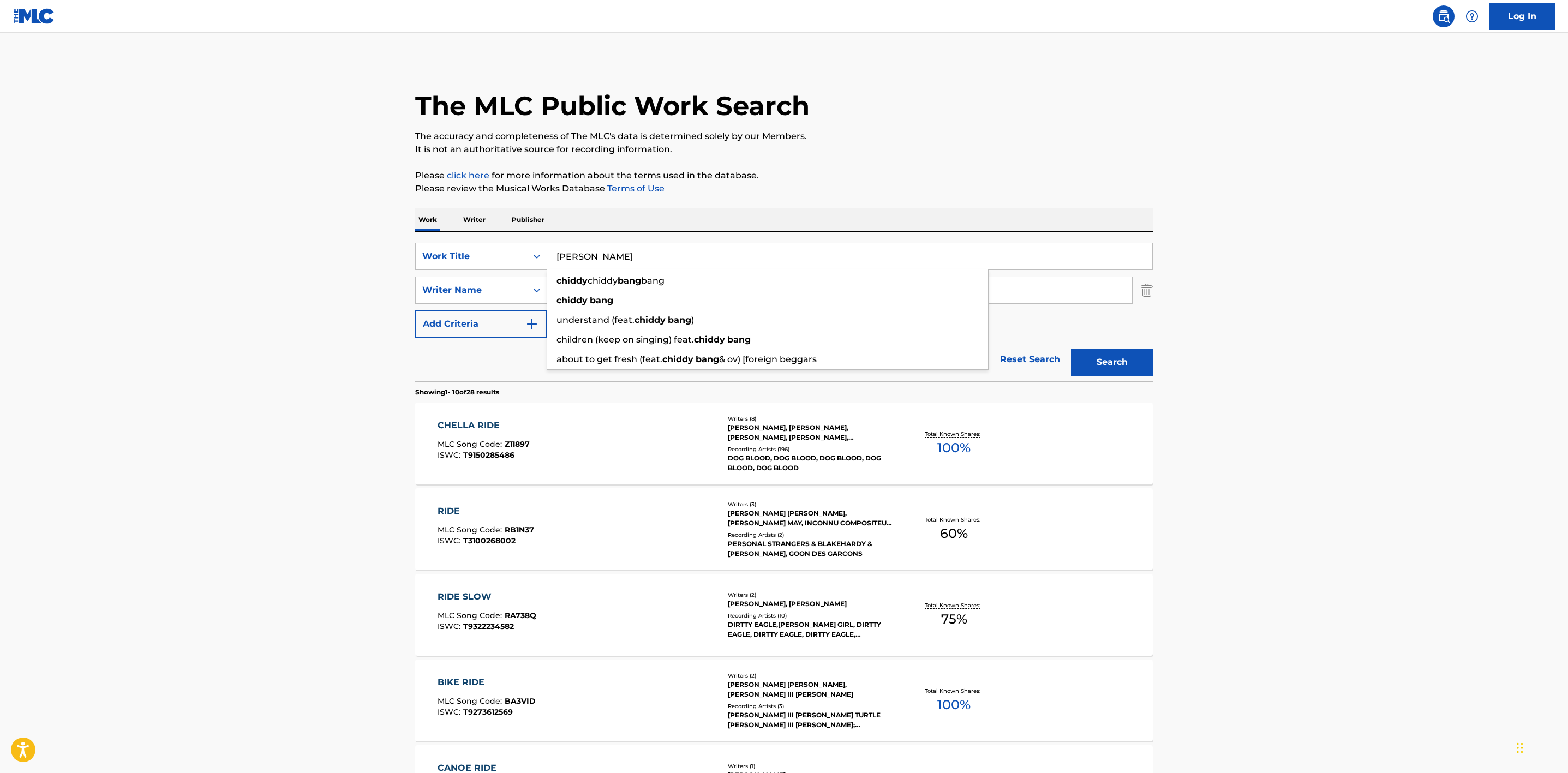
click at [1343, 202] on main "The MLC Public Work Search The accuracy and completeness of The MLC's data is d…" at bounding box center [784, 675] width 1568 height 1285
click at [1131, 371] on button "Search" at bounding box center [1111, 362] width 82 height 27
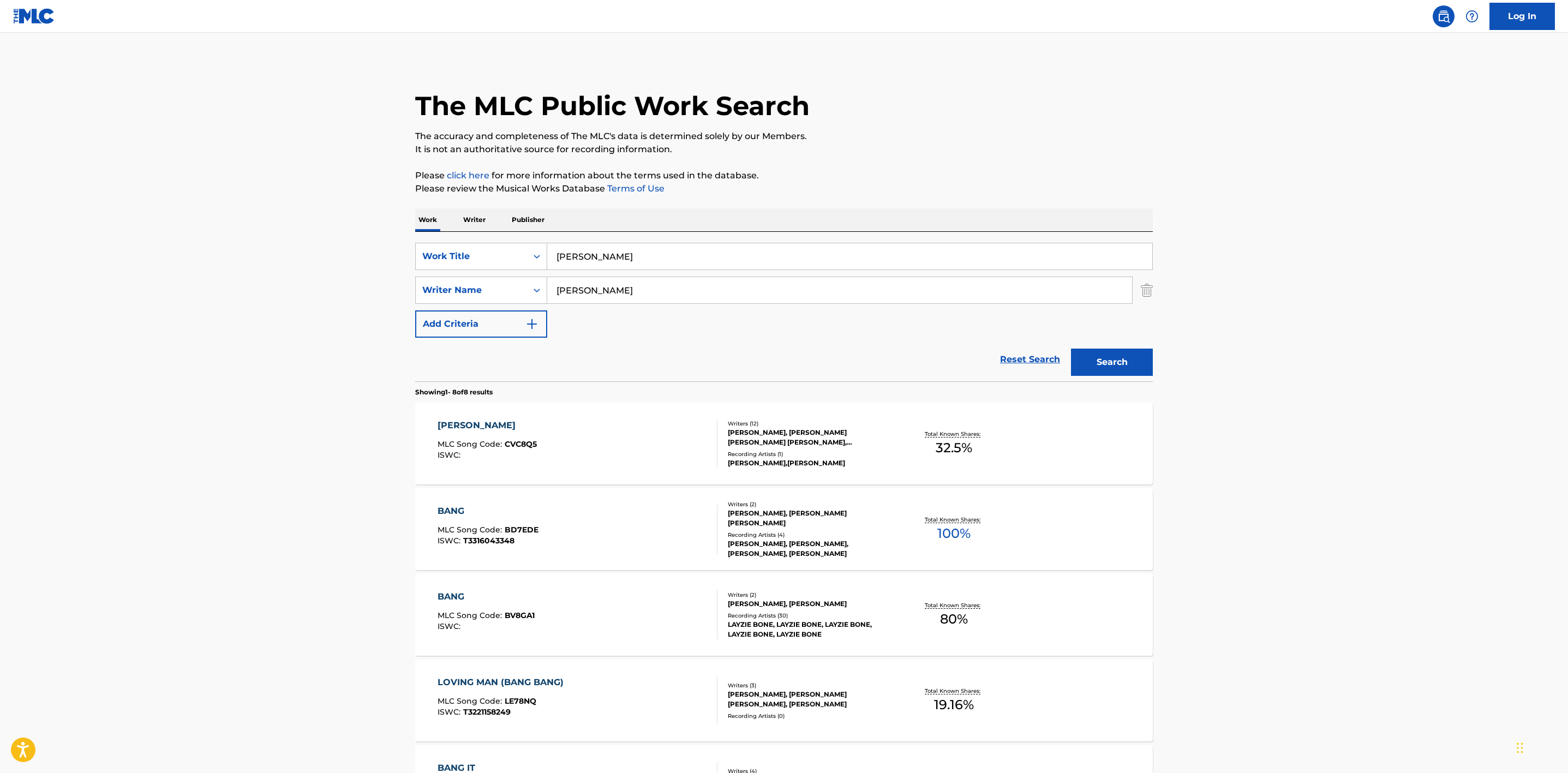
click at [653, 432] on div "[PERSON_NAME] MLC Song Code : CVC8Q5 ISWC :" at bounding box center [577, 444] width 280 height 50
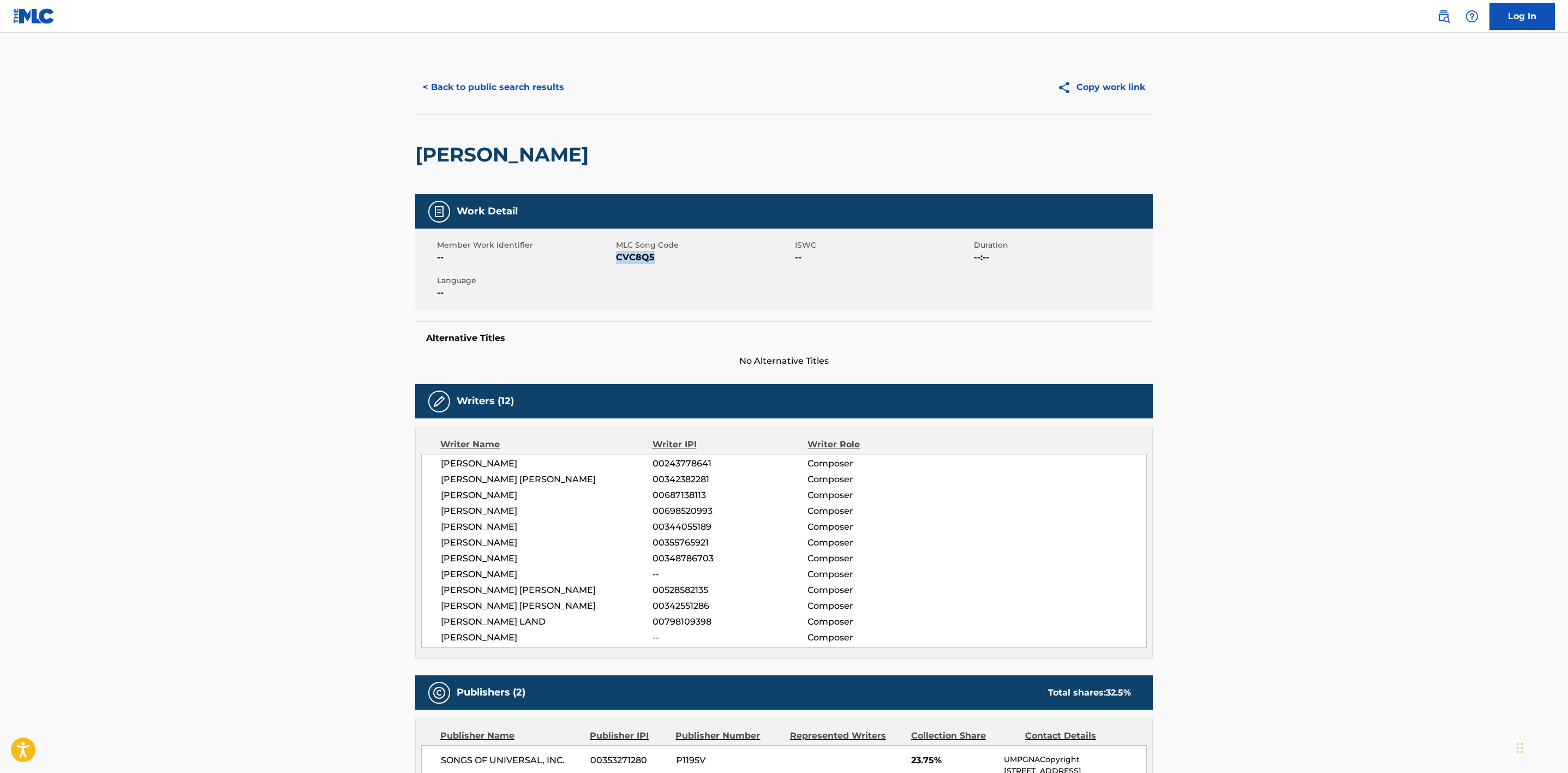
drag, startPoint x: 681, startPoint y: 262, endPoint x: 617, endPoint y: 261, distance: 64.0
click at [617, 261] on span "CVC8Q5" at bounding box center [704, 257] width 176 height 13
copy span "CVC8Q5"
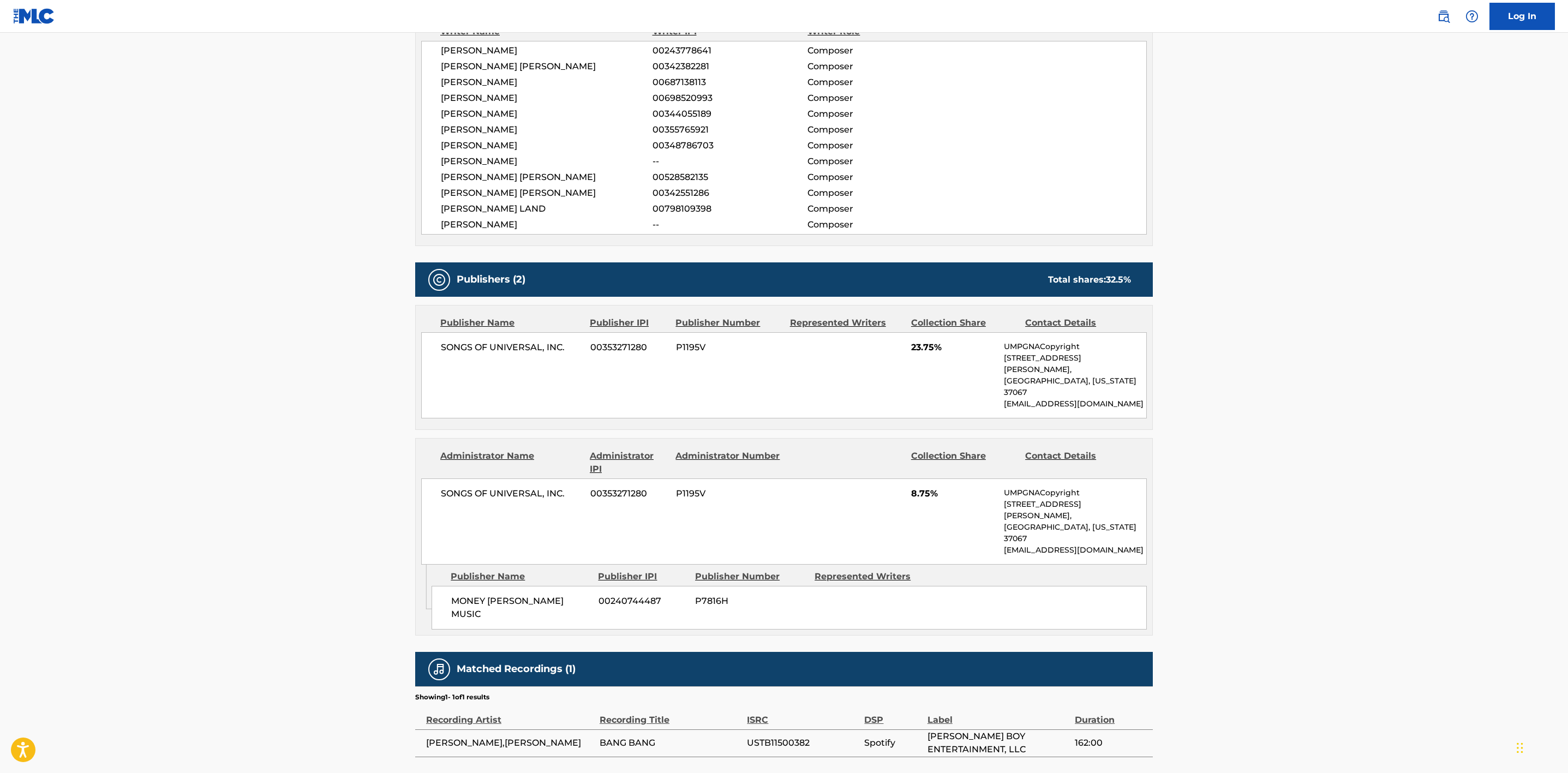
scroll to position [4, 0]
